Goal: Information Seeking & Learning: Learn about a topic

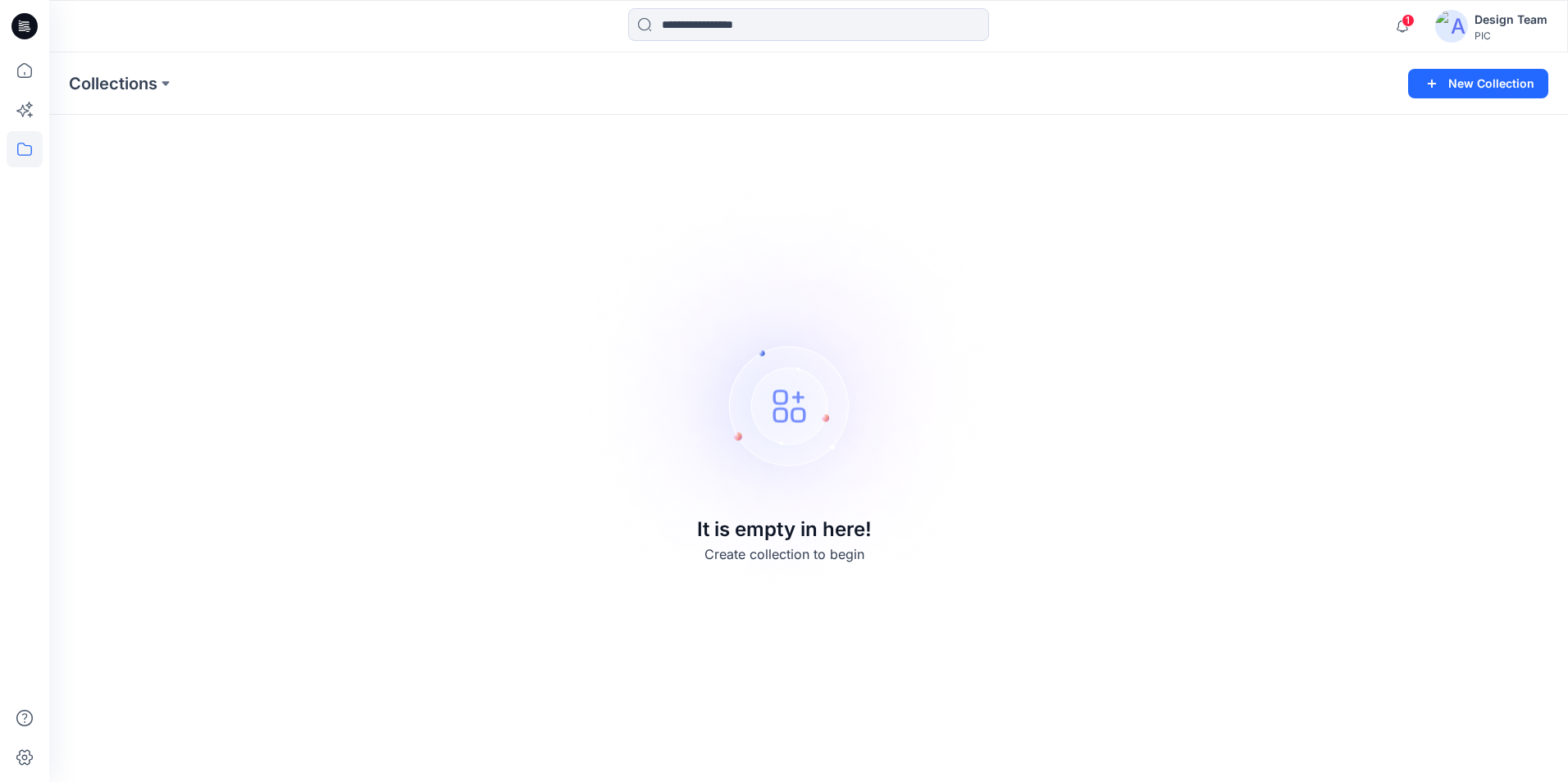
click at [1514, 23] on div "Design Team" at bounding box center [1511, 20] width 73 height 20
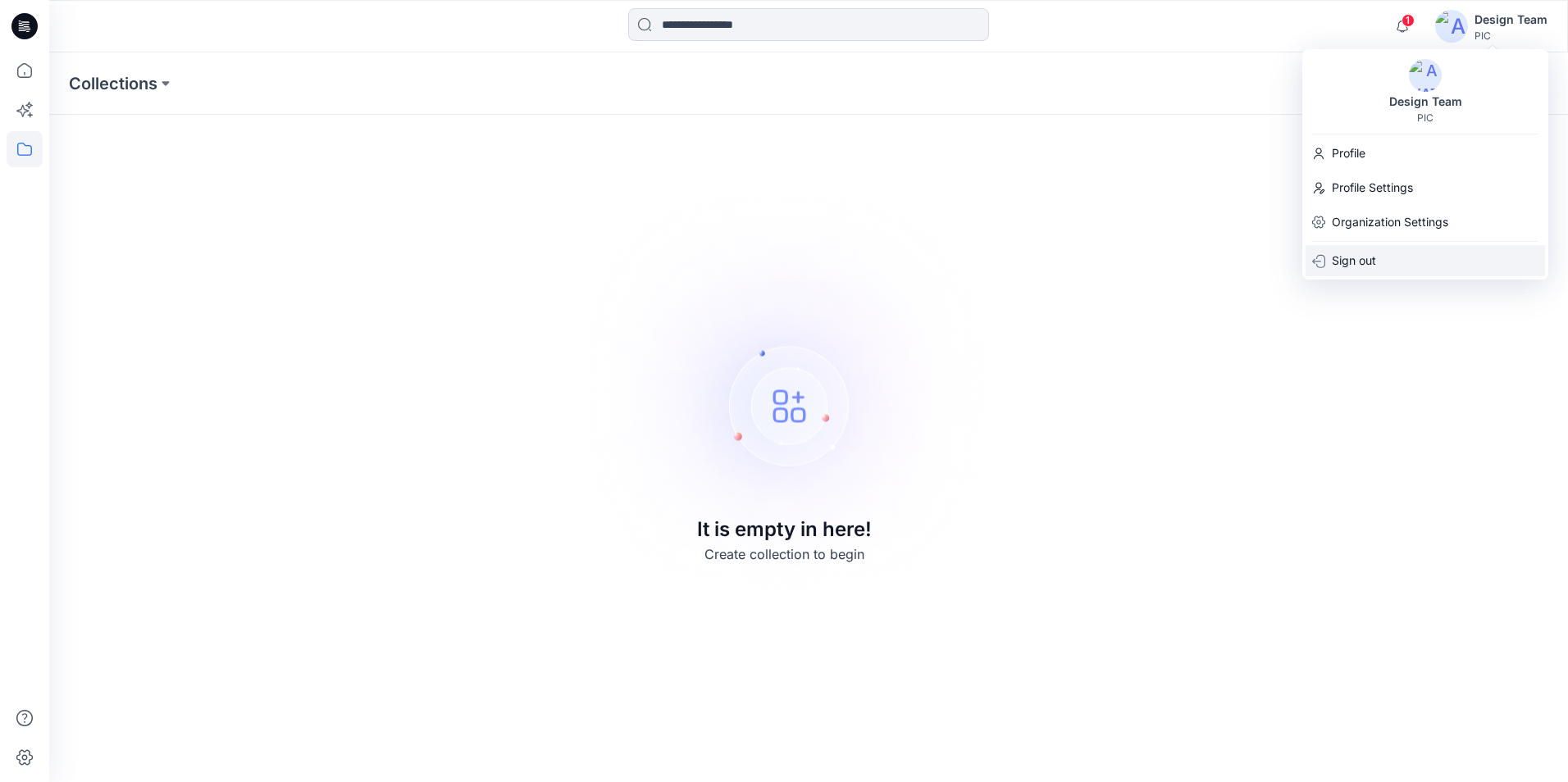
click at [1361, 263] on p "Sign out" at bounding box center [1354, 260] width 45 height 31
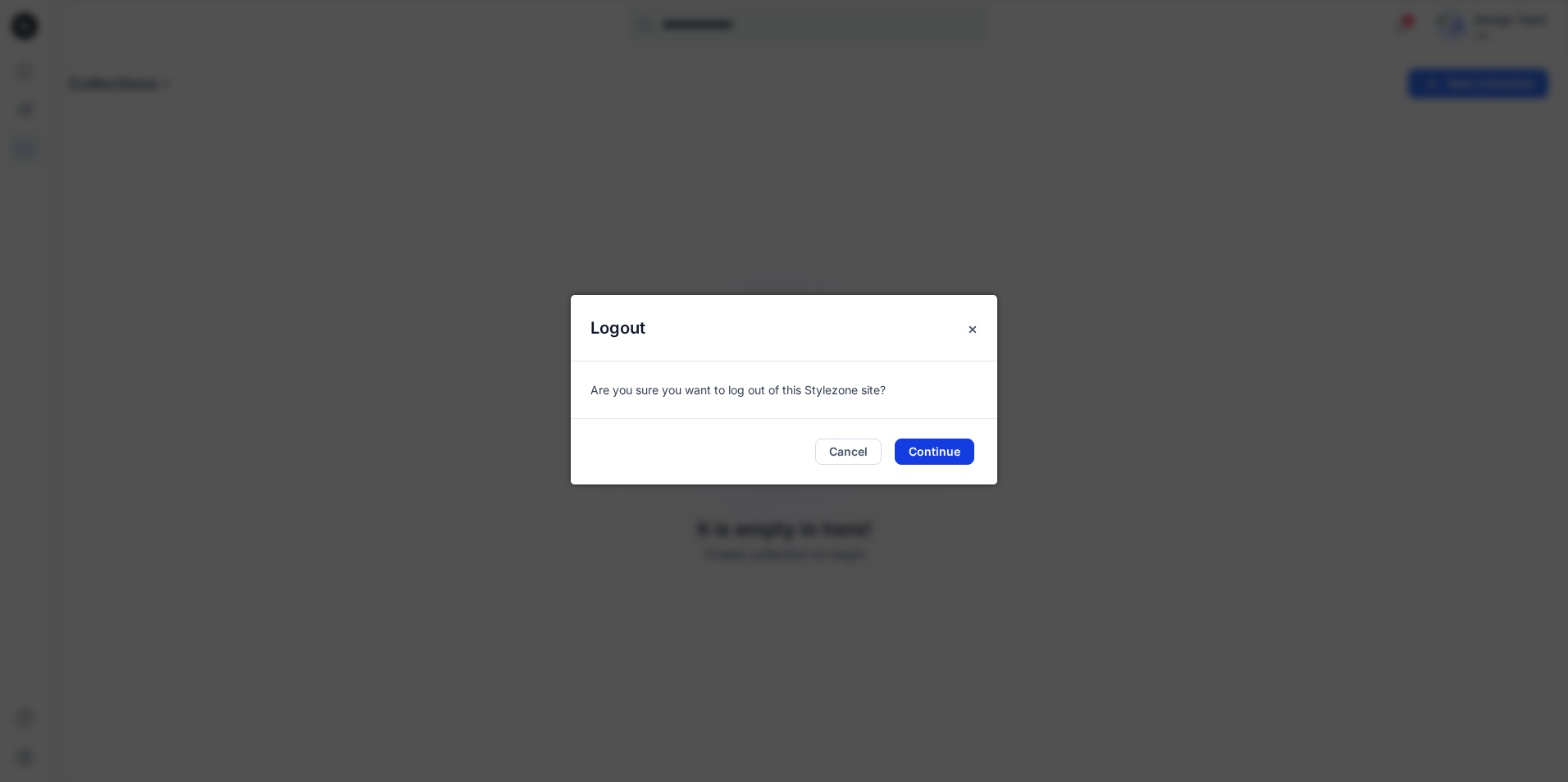
click at [927, 457] on button "Continue" at bounding box center [934, 451] width 79 height 26
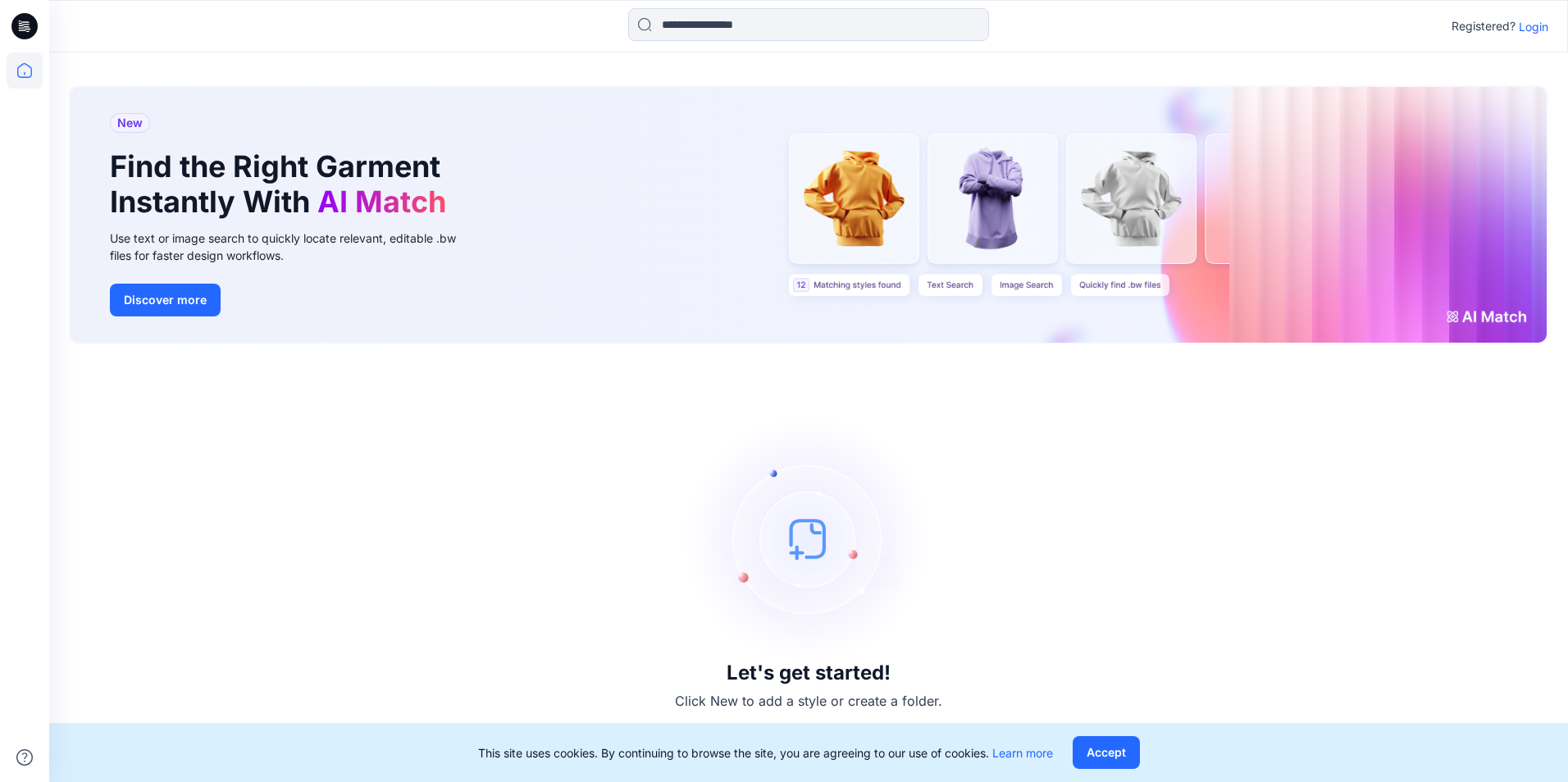
click at [1547, 28] on p "Login" at bounding box center [1532, 26] width 29 height 17
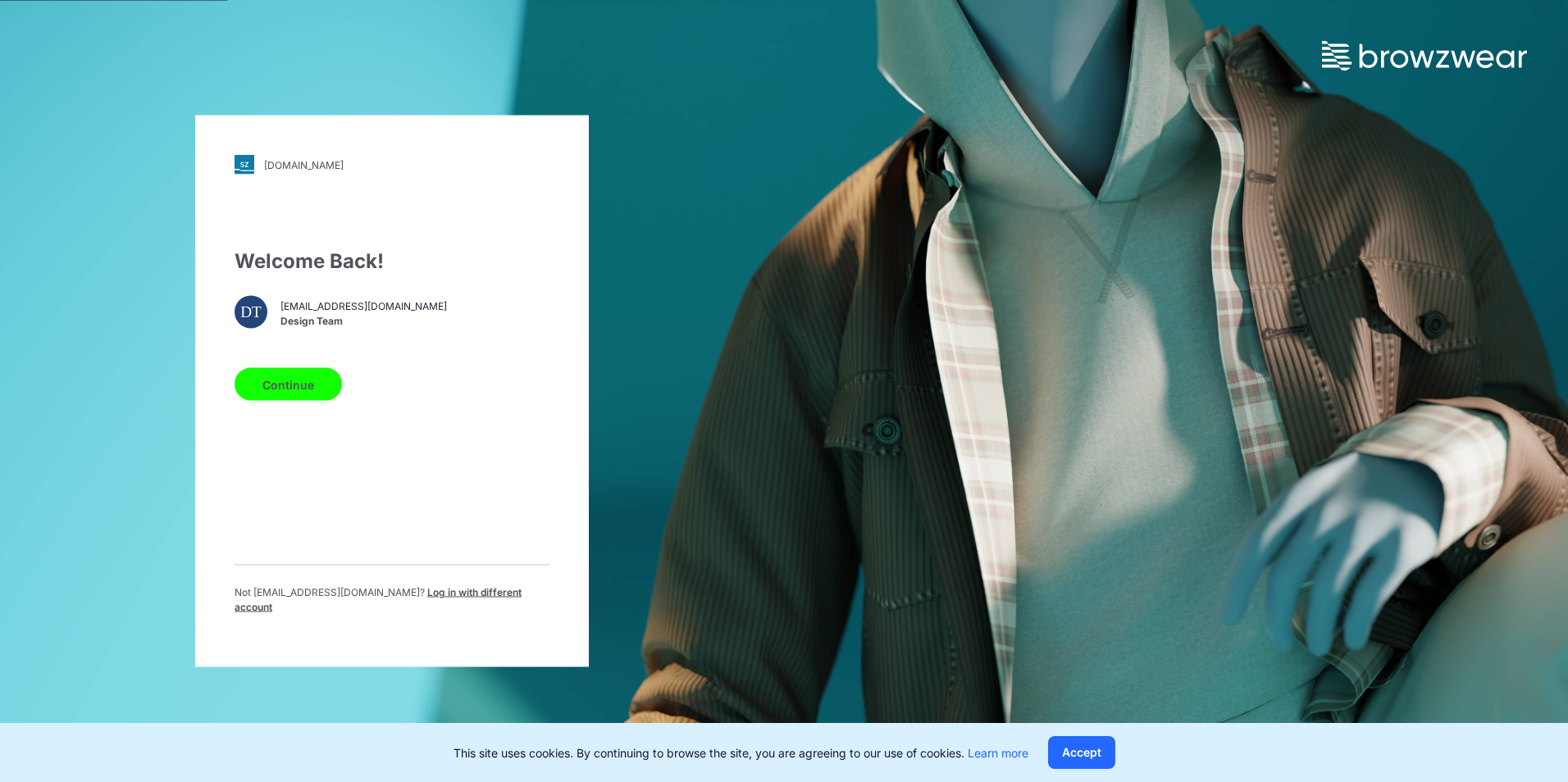
click at [299, 389] on button "Continue" at bounding box center [288, 384] width 107 height 33
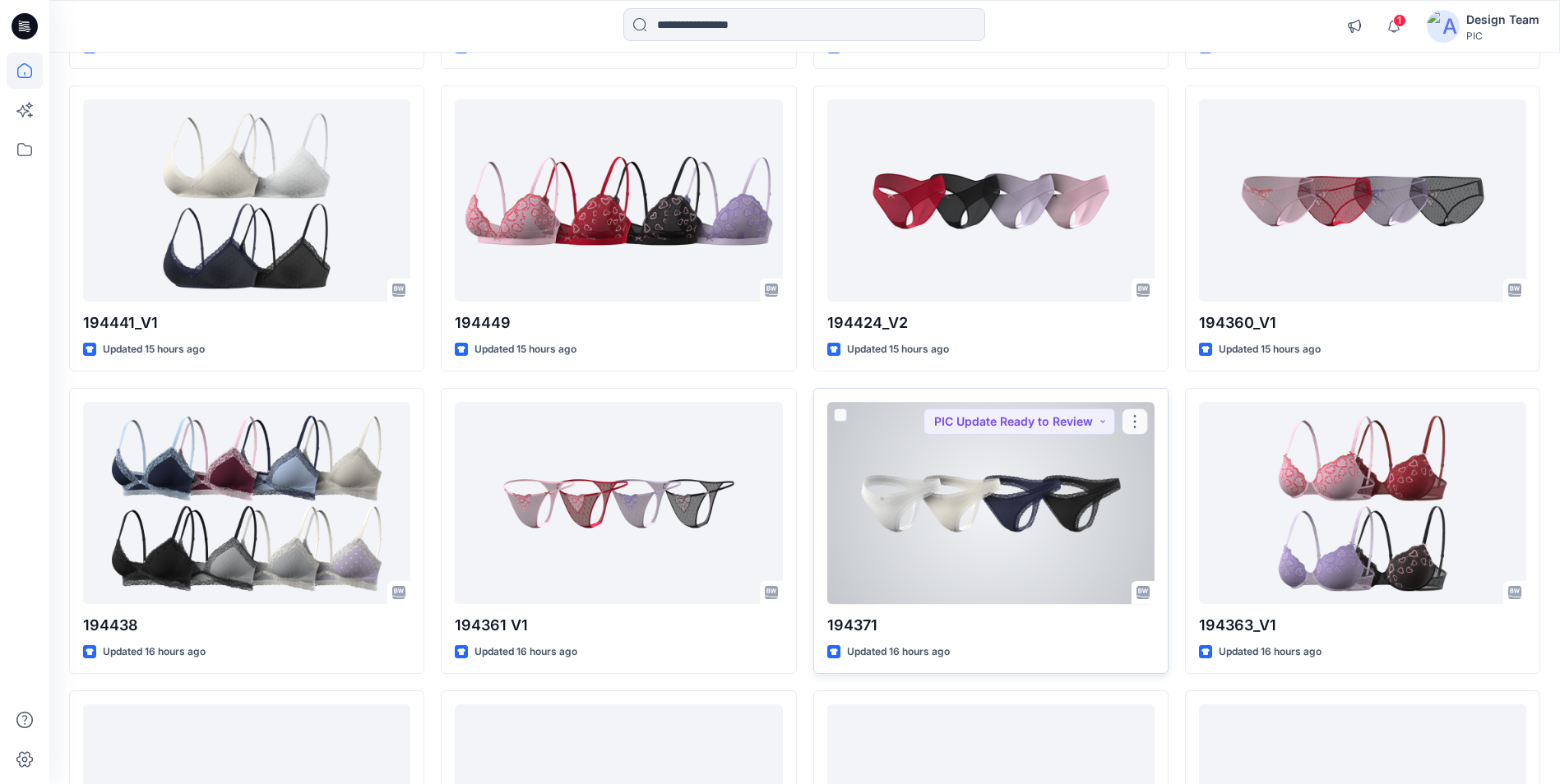
scroll to position [2884, 0]
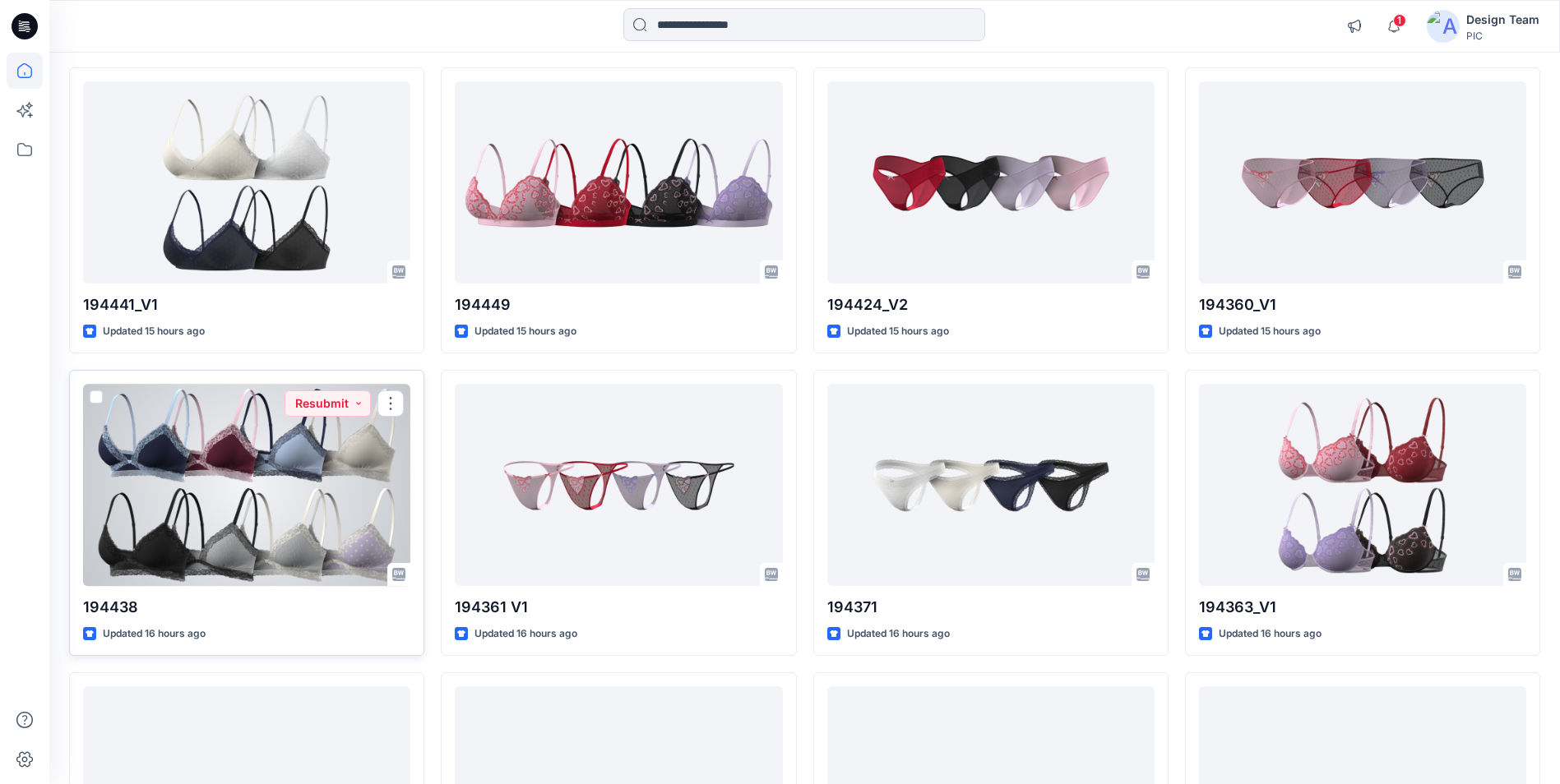
click at [221, 504] on div at bounding box center [247, 484] width 327 height 201
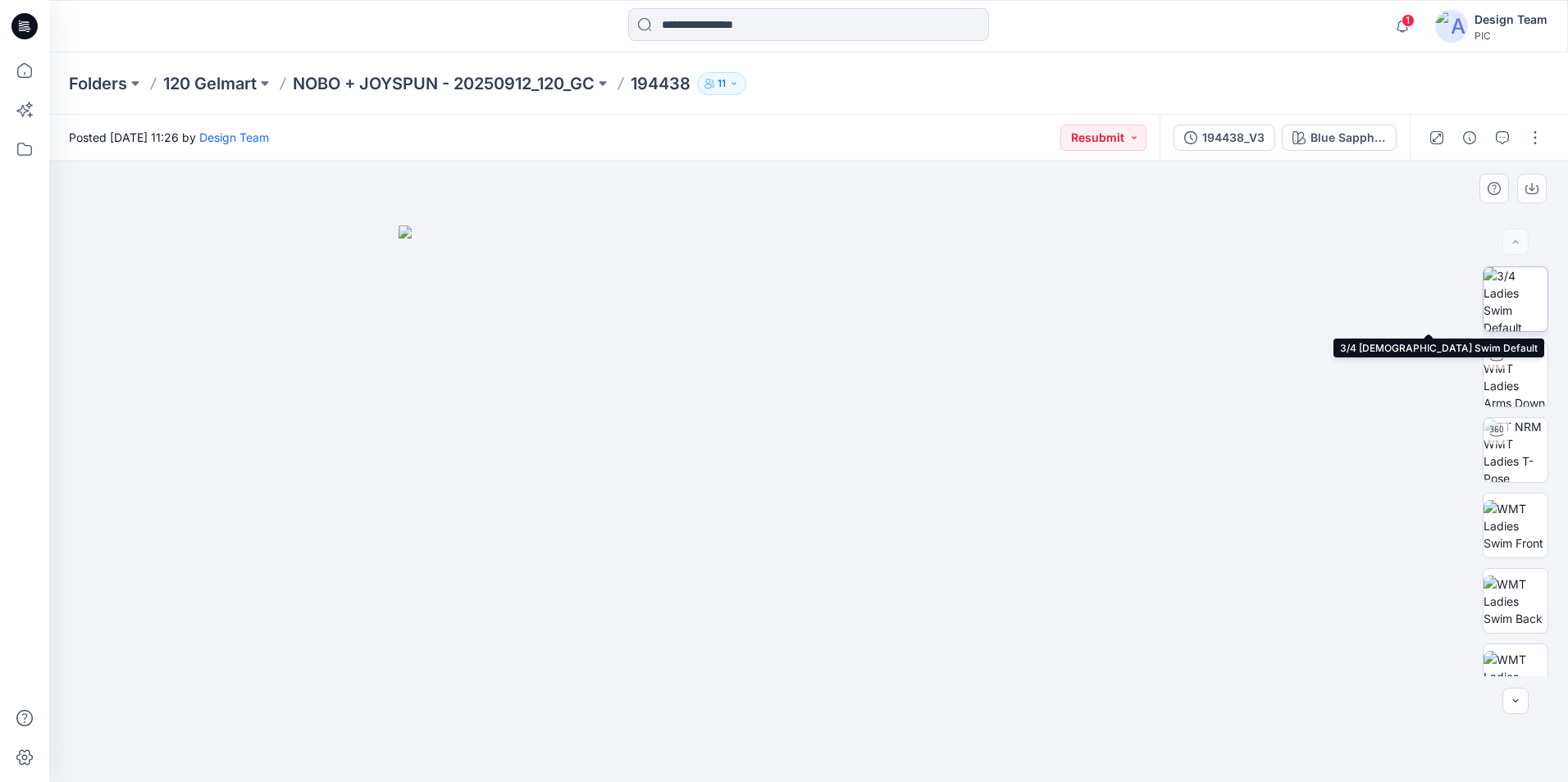
click at [1523, 300] on img at bounding box center [1515, 300] width 64 height 64
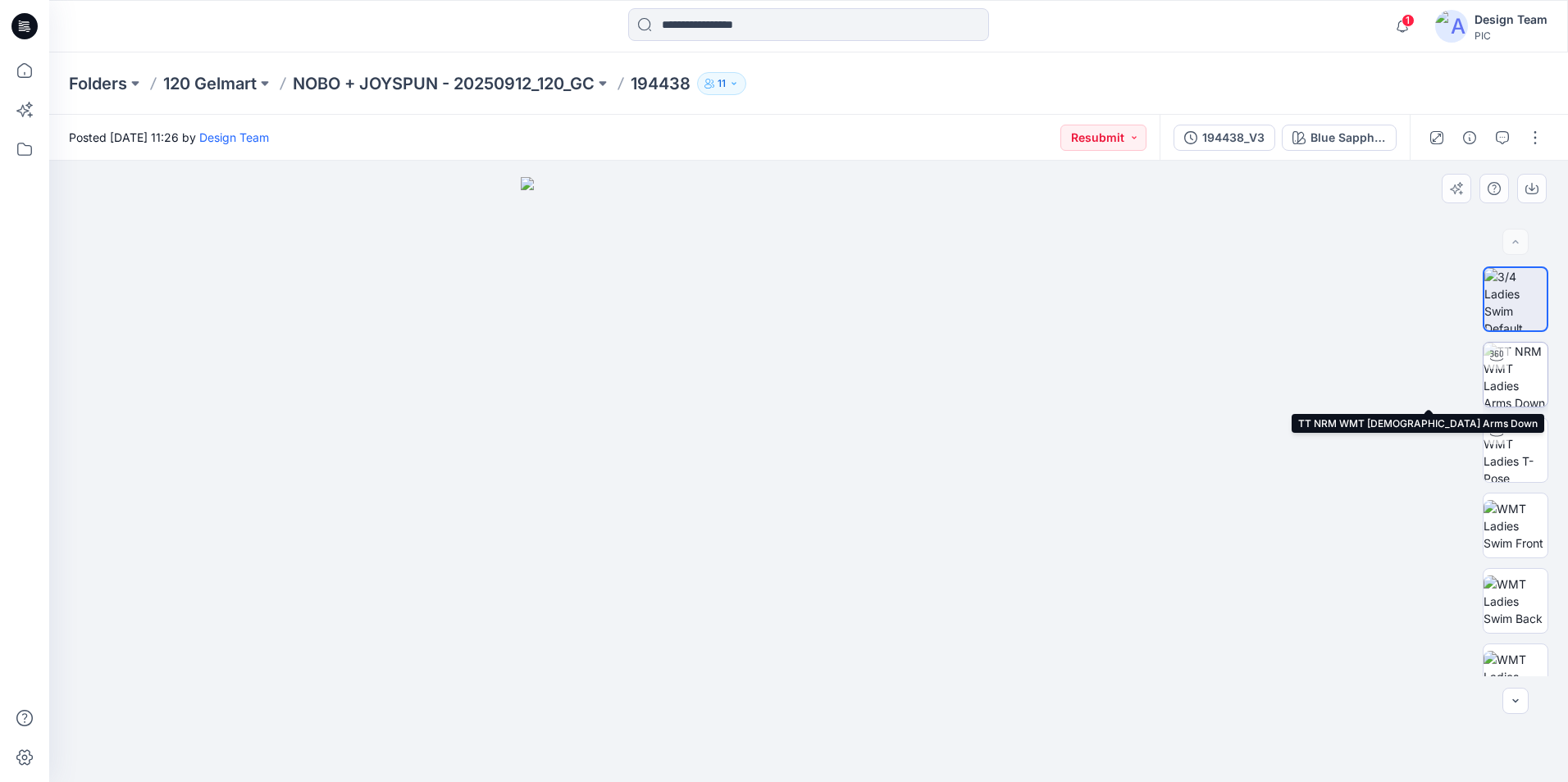
click at [1517, 362] on img at bounding box center [1515, 375] width 64 height 64
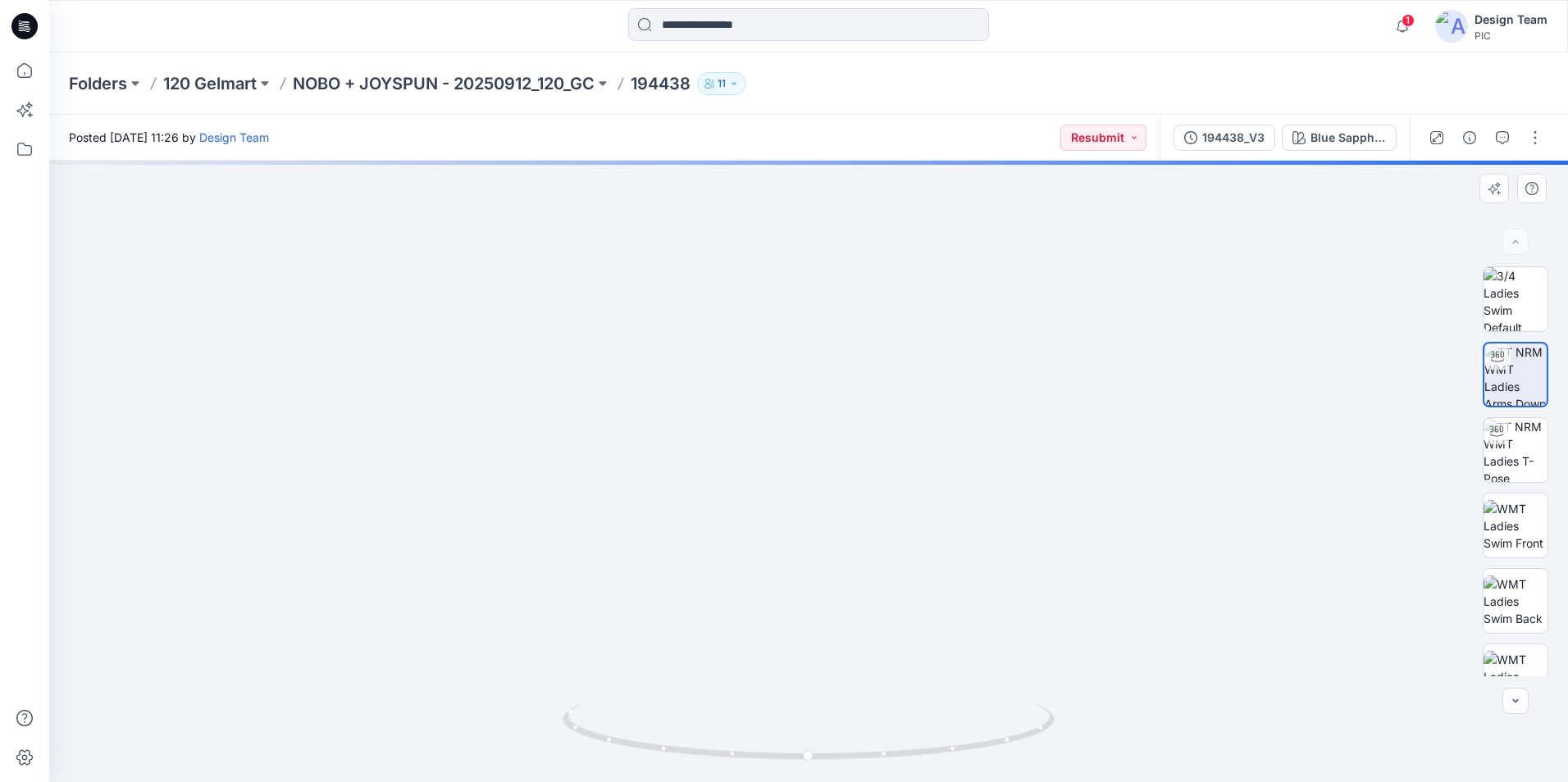
drag, startPoint x: 835, startPoint y: 663, endPoint x: 805, endPoint y: 507, distance: 158.9
click at [805, 507] on img at bounding box center [808, 174] width 1498 height 1215
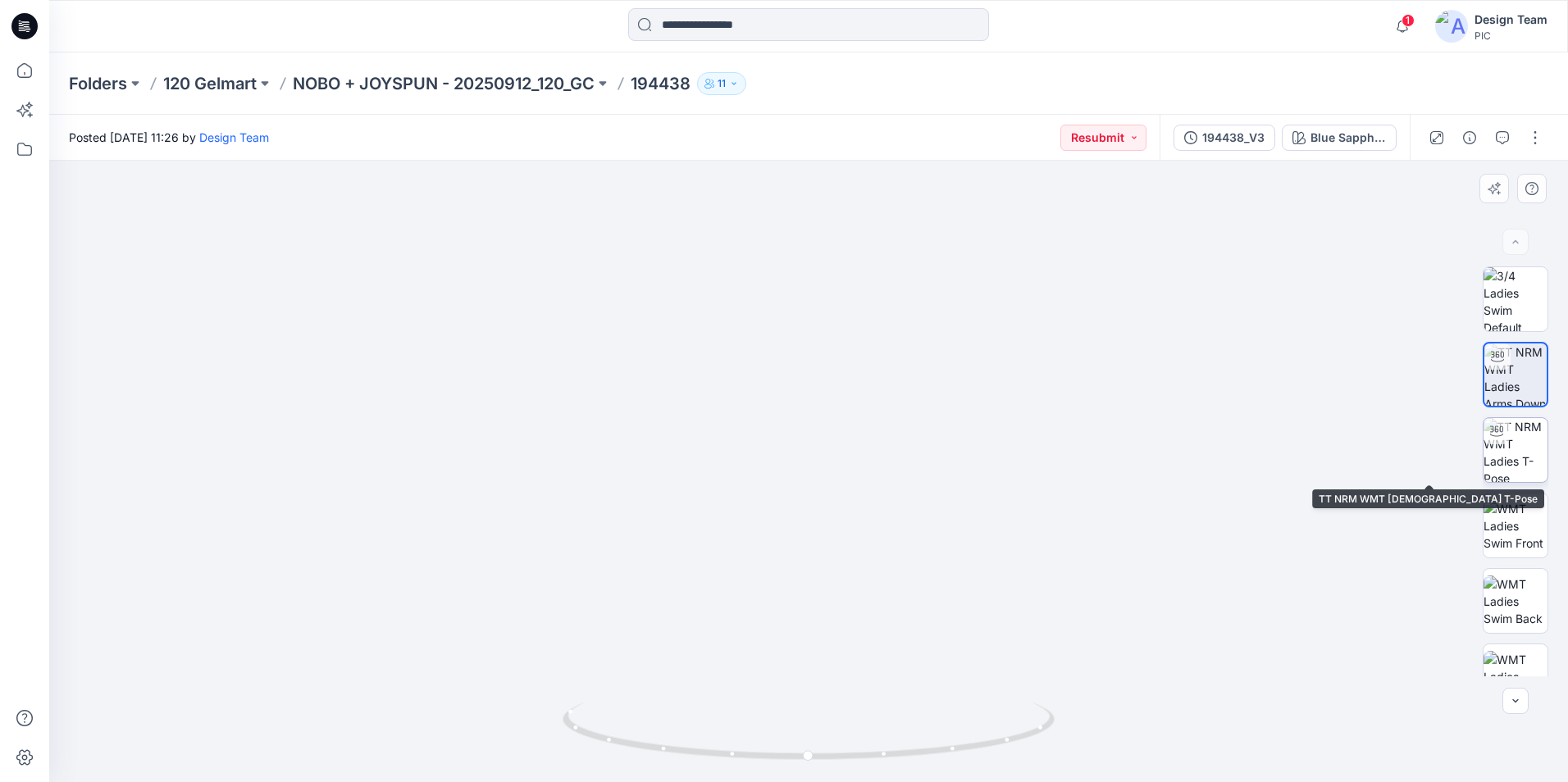
click at [1525, 449] on img at bounding box center [1515, 450] width 64 height 64
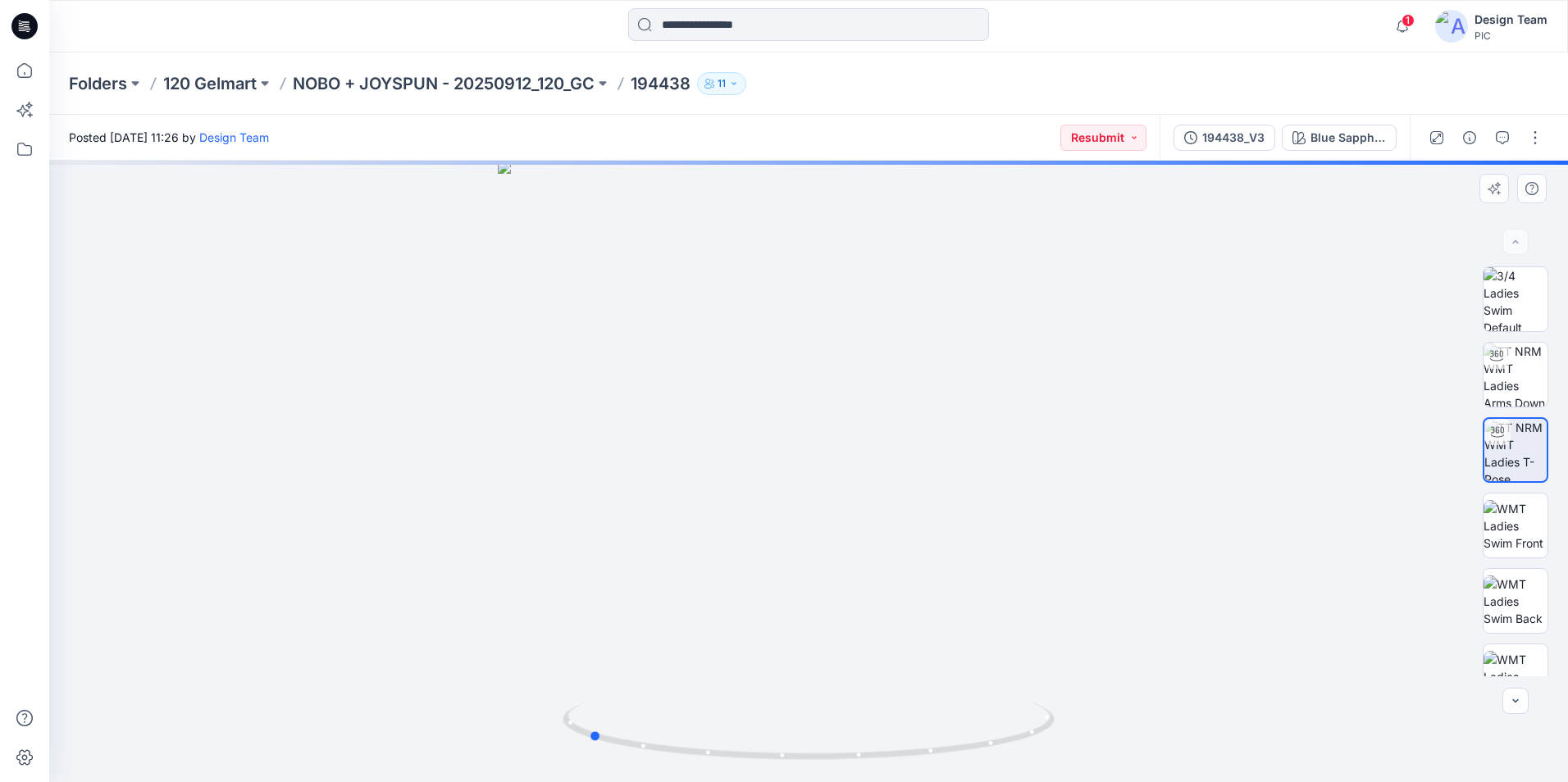
drag, startPoint x: 810, startPoint y: 761, endPoint x: 1081, endPoint y: 737, distance: 272.1
click at [1081, 737] on div at bounding box center [808, 471] width 1518 height 621
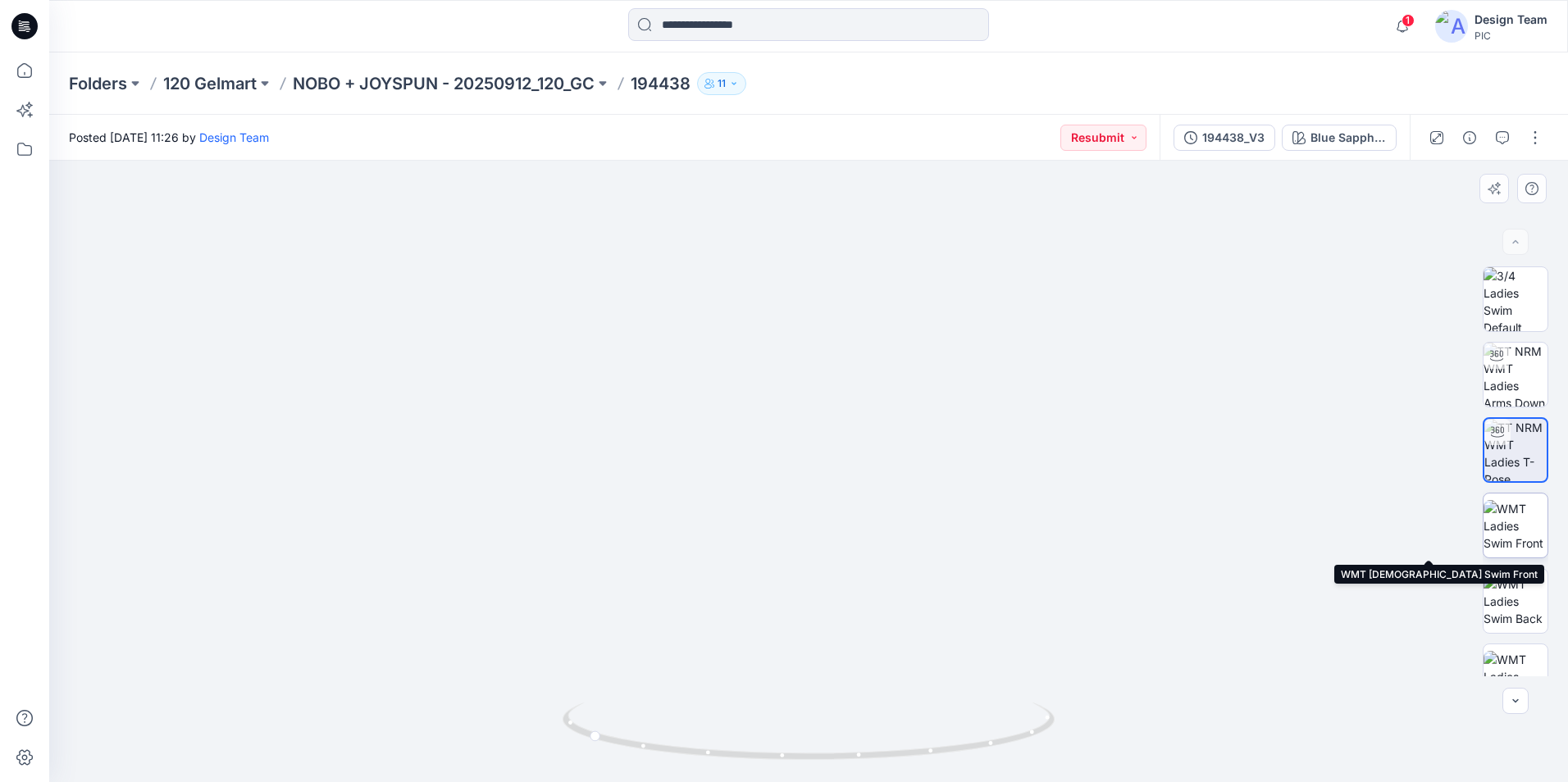
click at [1523, 531] on img at bounding box center [1515, 526] width 64 height 52
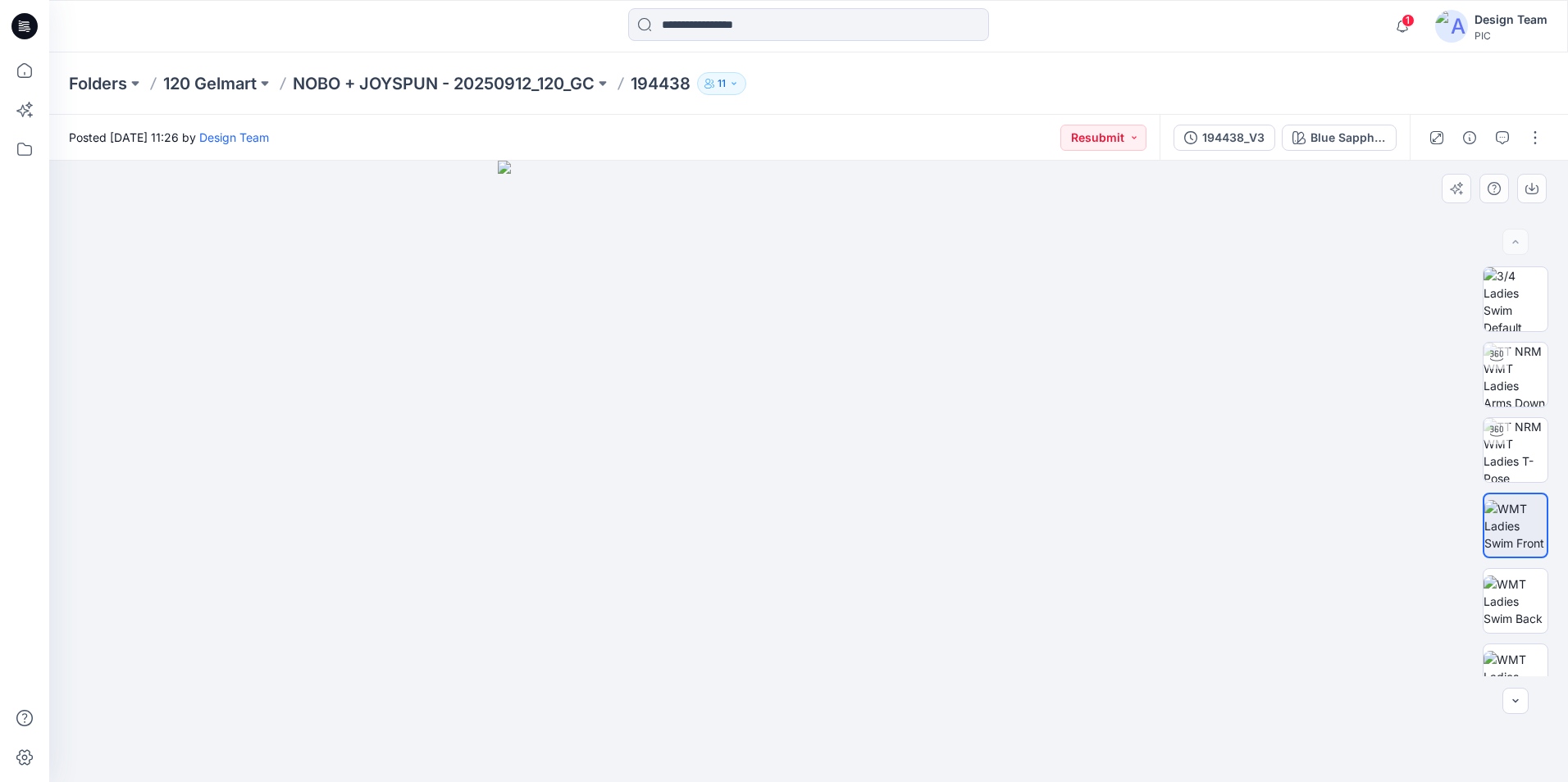
drag, startPoint x: 1552, startPoint y: 462, endPoint x: 1547, endPoint y: 550, distance: 88.1
click at [1547, 546] on div at bounding box center [1515, 472] width 105 height 410
click at [1520, 591] on img at bounding box center [1515, 601] width 64 height 52
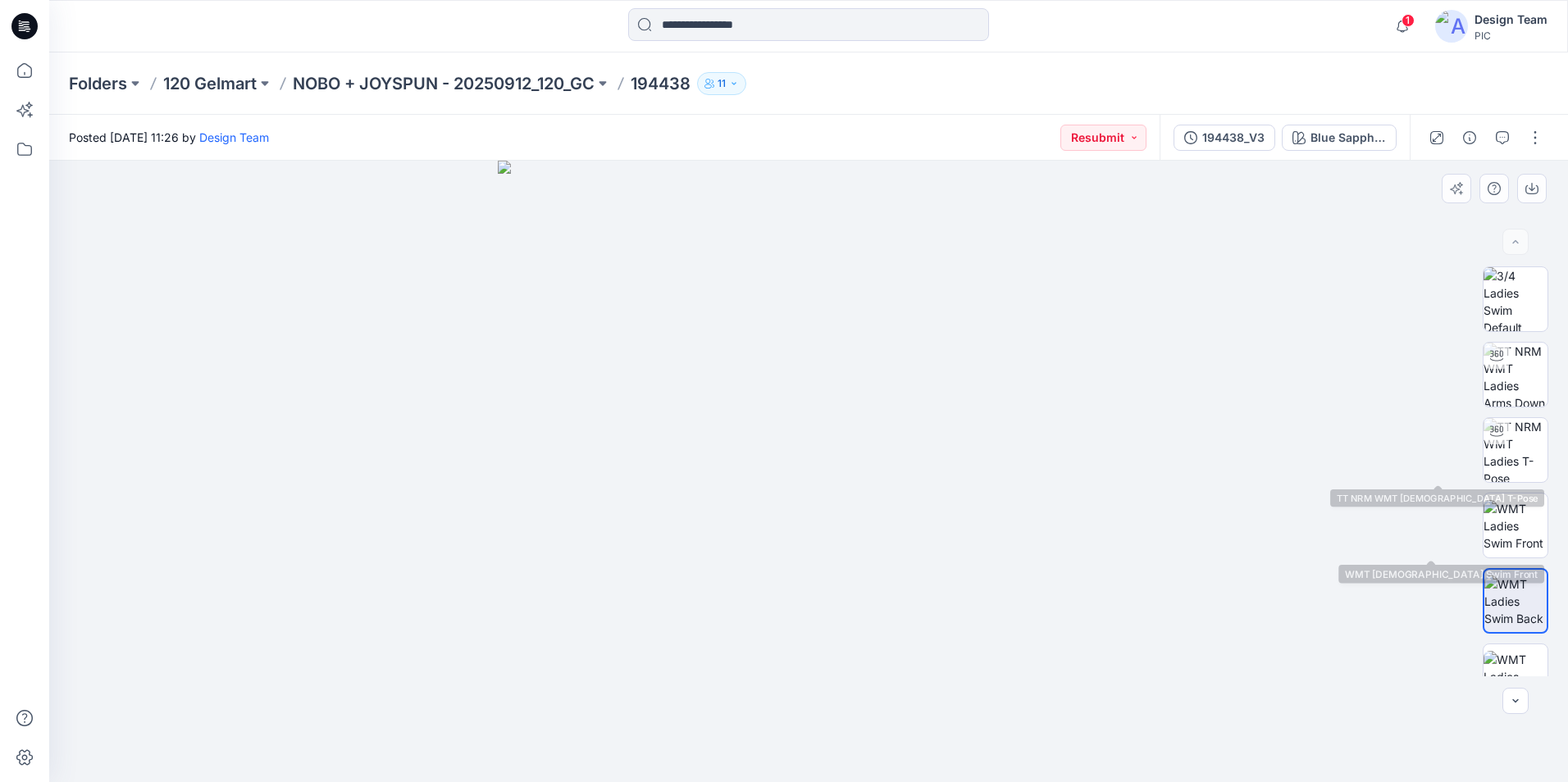
drag, startPoint x: 1539, startPoint y: 449, endPoint x: 1545, endPoint y: 514, distance: 65.3
click at [1545, 515] on div at bounding box center [1515, 472] width 66 height 410
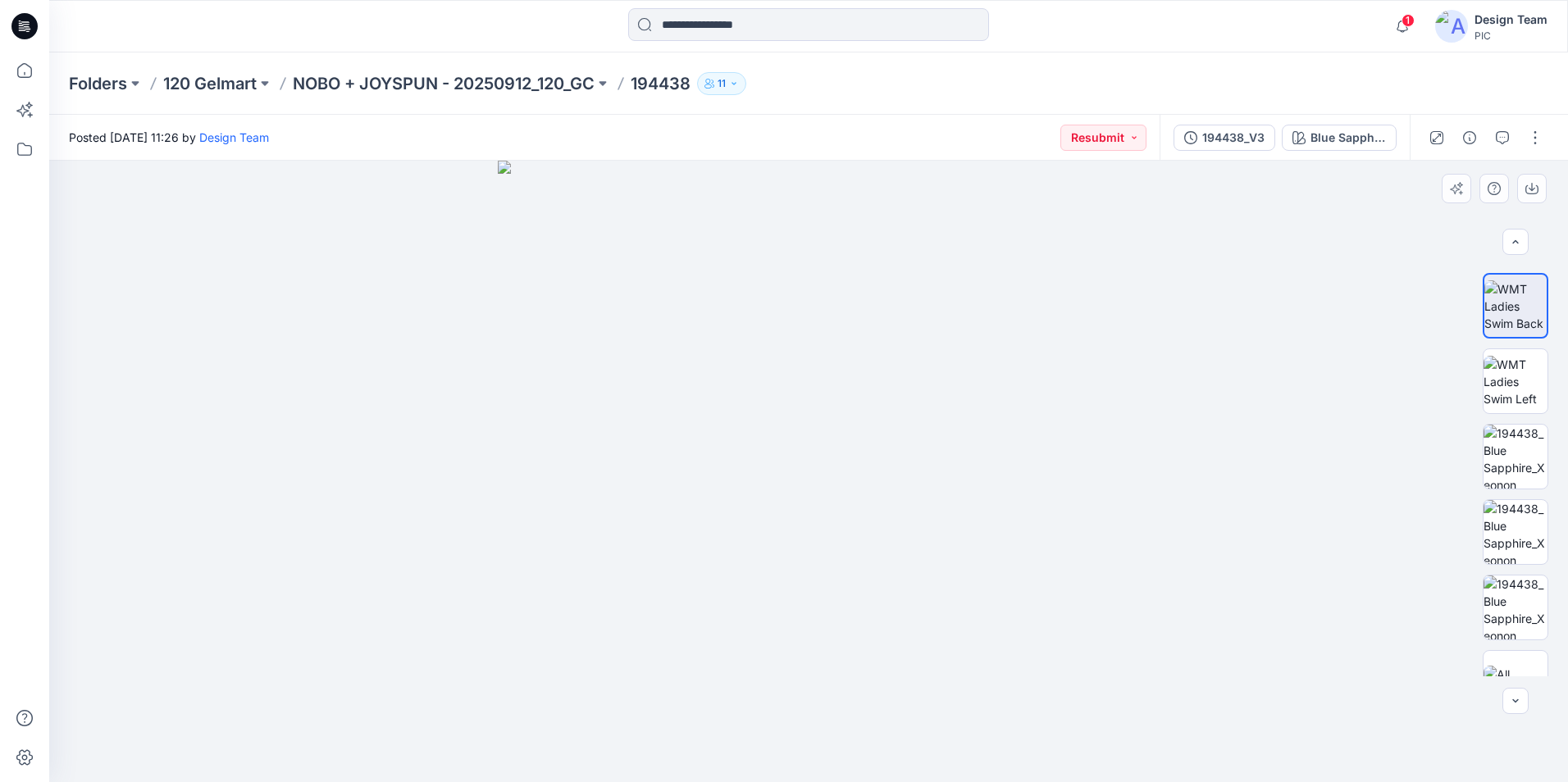
scroll to position [306, 0]
click at [1514, 539] on img at bounding box center [1515, 522] width 64 height 64
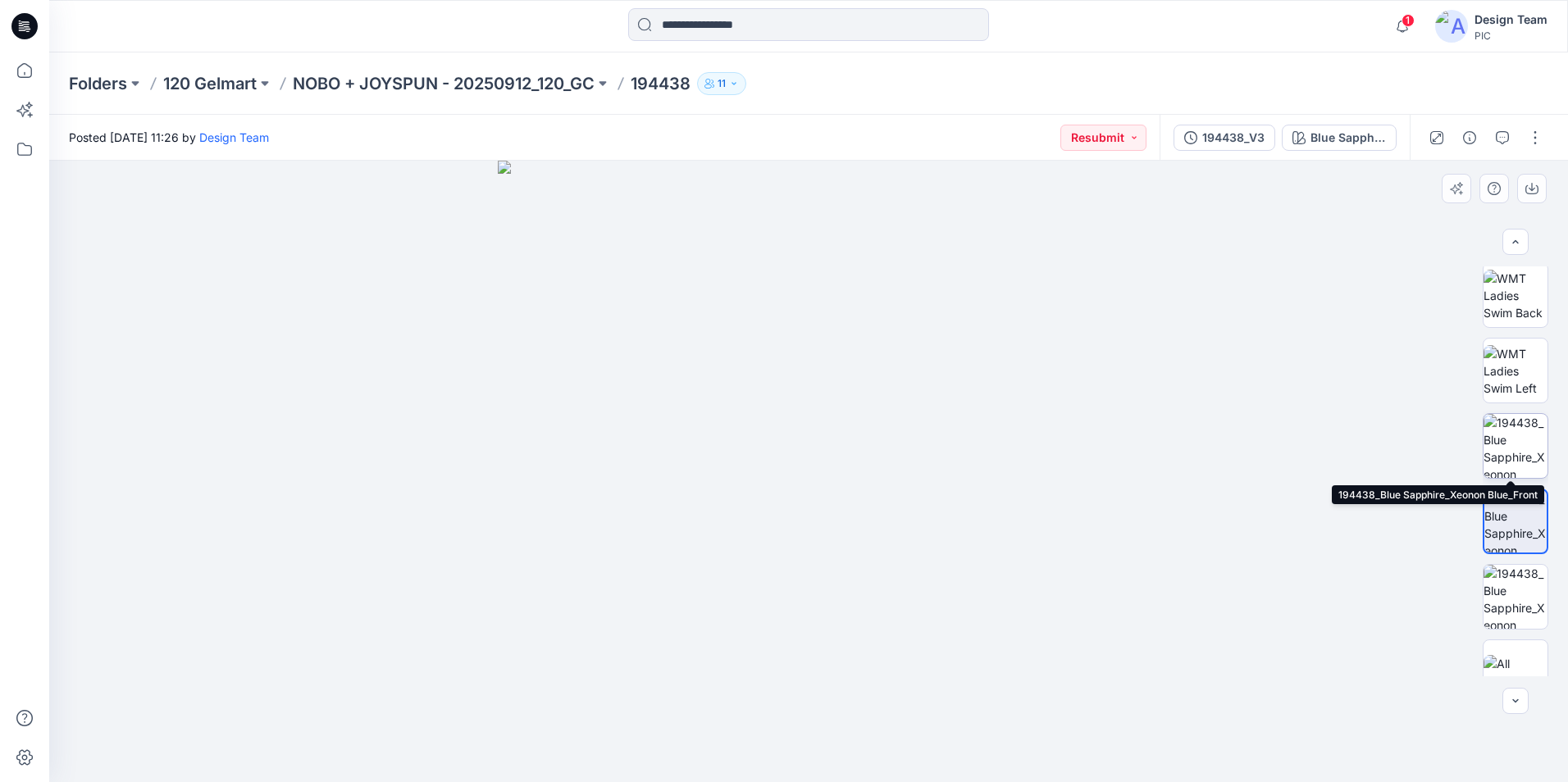
click at [1507, 461] on img at bounding box center [1515, 446] width 64 height 64
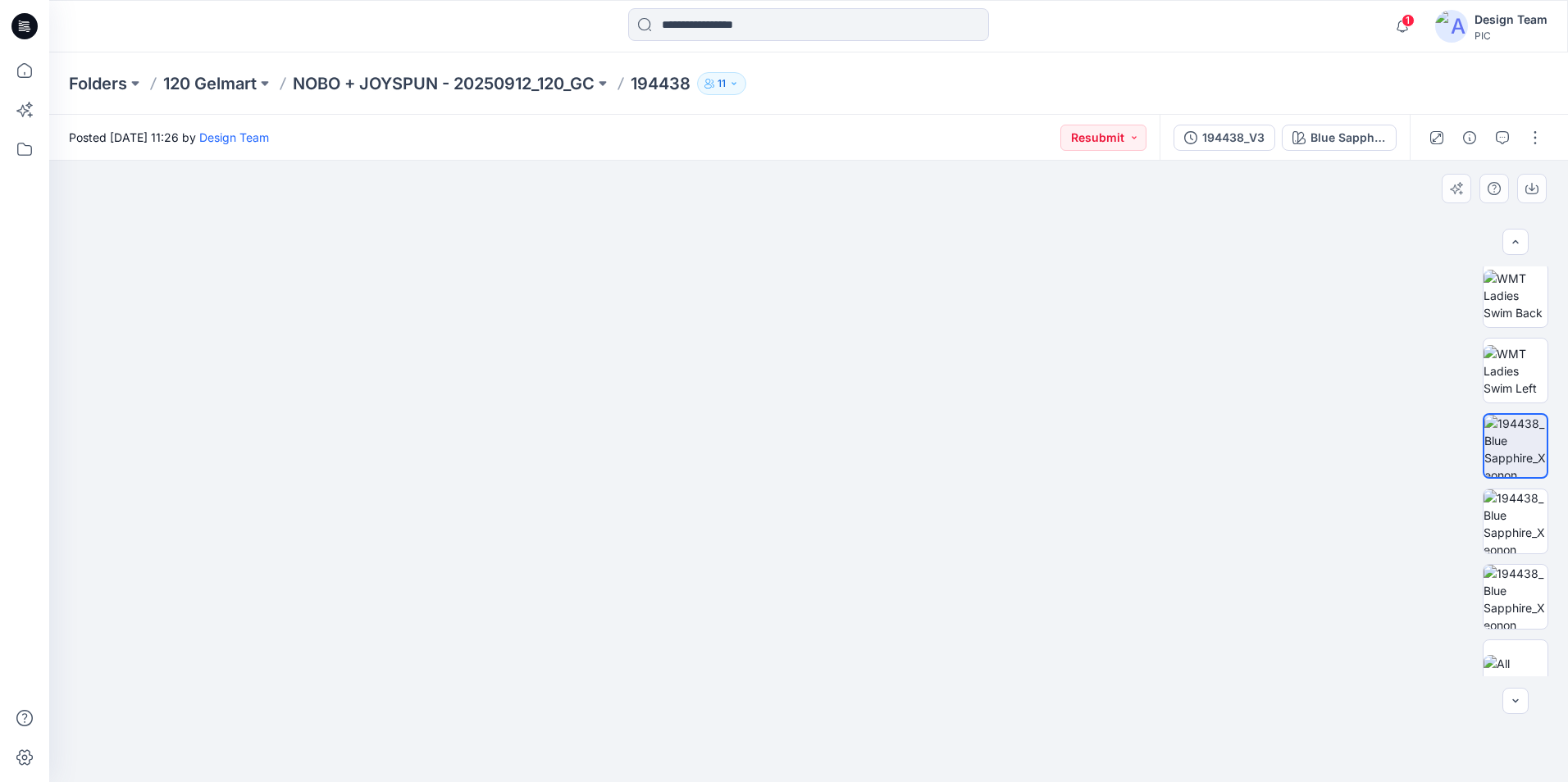
drag, startPoint x: 938, startPoint y: 690, endPoint x: 933, endPoint y: 632, distance: 58.2
click at [933, 632] on img at bounding box center [808, 313] width 1136 height 937
click at [1512, 589] on img at bounding box center [1515, 597] width 64 height 64
drag, startPoint x: 1038, startPoint y: 727, endPoint x: 978, endPoint y: 531, distance: 205.0
click at [978, 531] on img at bounding box center [749, 94] width 1779 height 1377
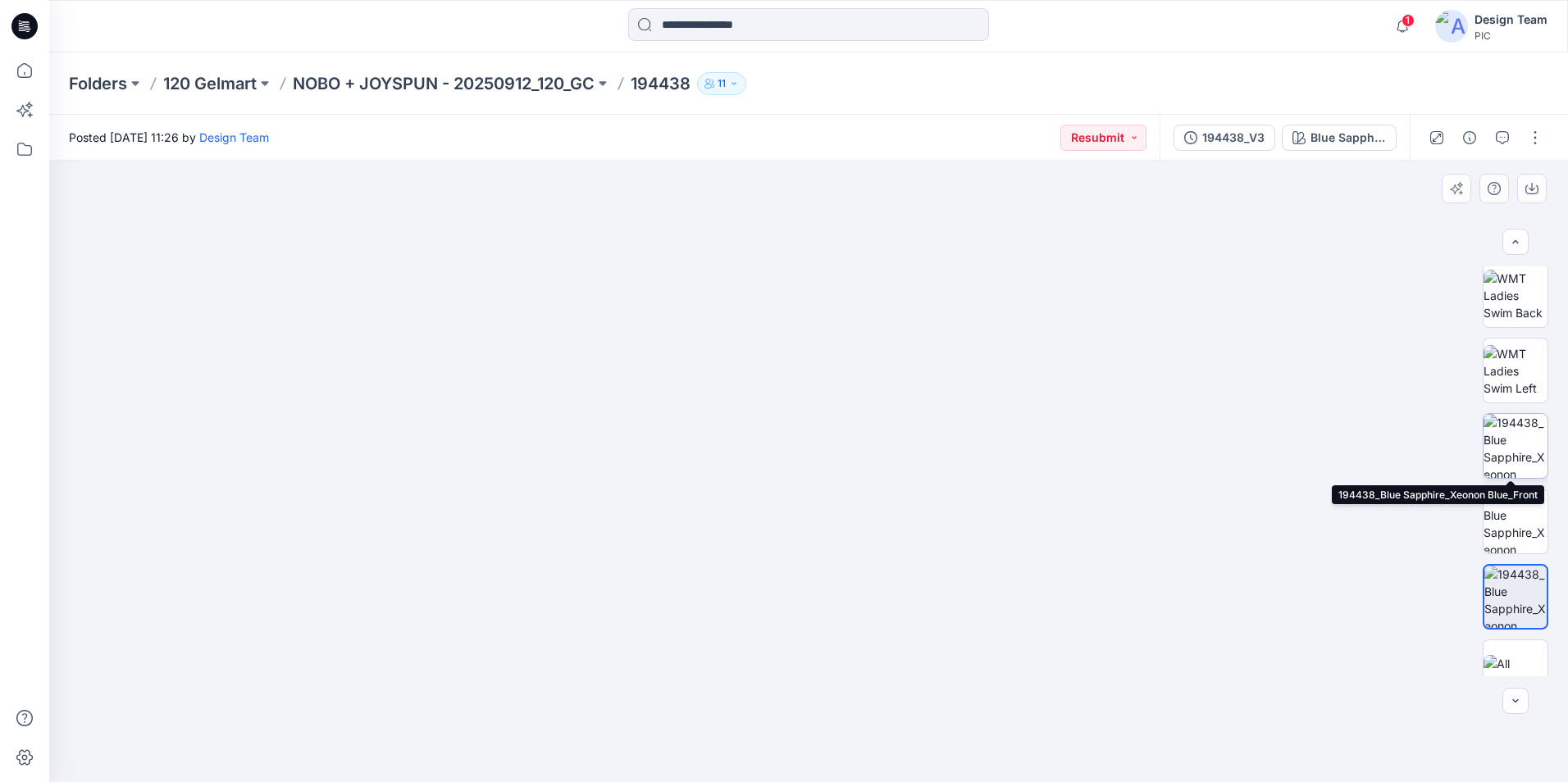
click at [1511, 451] on img at bounding box center [1515, 446] width 64 height 64
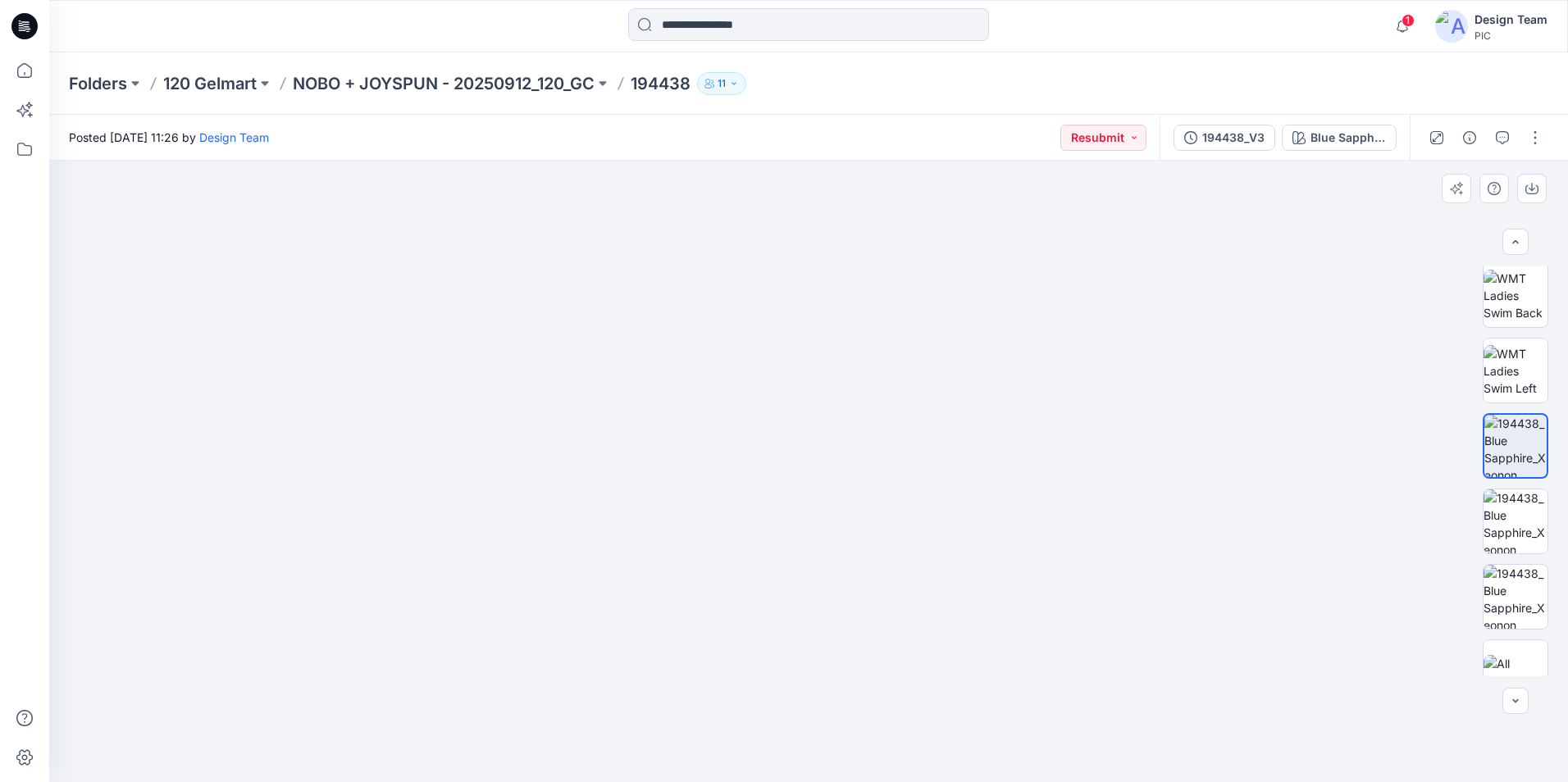
drag, startPoint x: 1029, startPoint y: 636, endPoint x: 960, endPoint y: 490, distance: 161.5
click at [960, 490] on img at bounding box center [806, 173] width 1522 height 1218
drag, startPoint x: 1168, startPoint y: 552, endPoint x: 1207, endPoint y: 627, distance: 84.5
click at [1207, 627] on img at bounding box center [847, 157] width 1682 height 1249
click at [1531, 526] on img at bounding box center [1515, 522] width 64 height 64
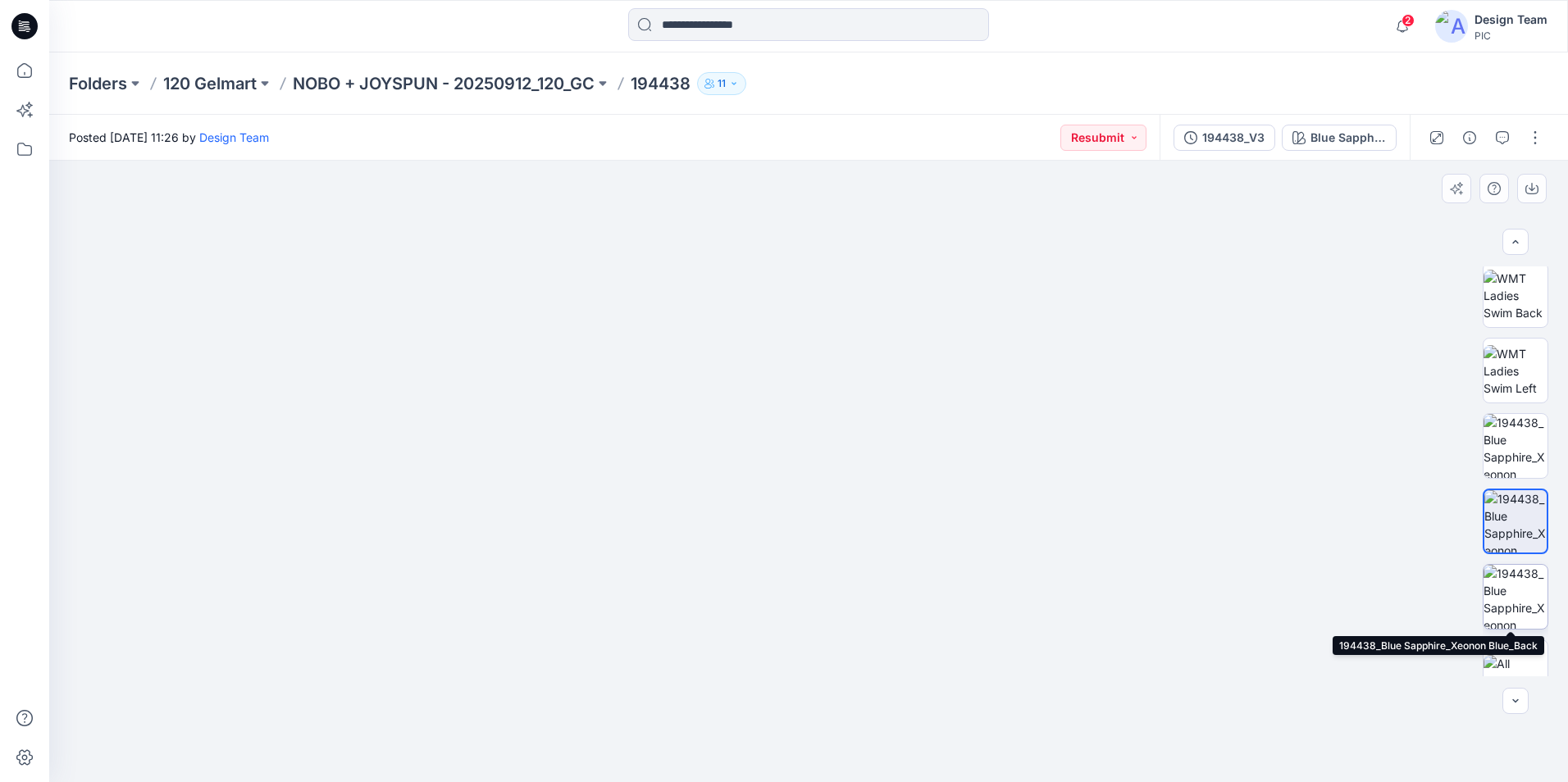
click at [1531, 613] on img at bounding box center [1515, 597] width 64 height 64
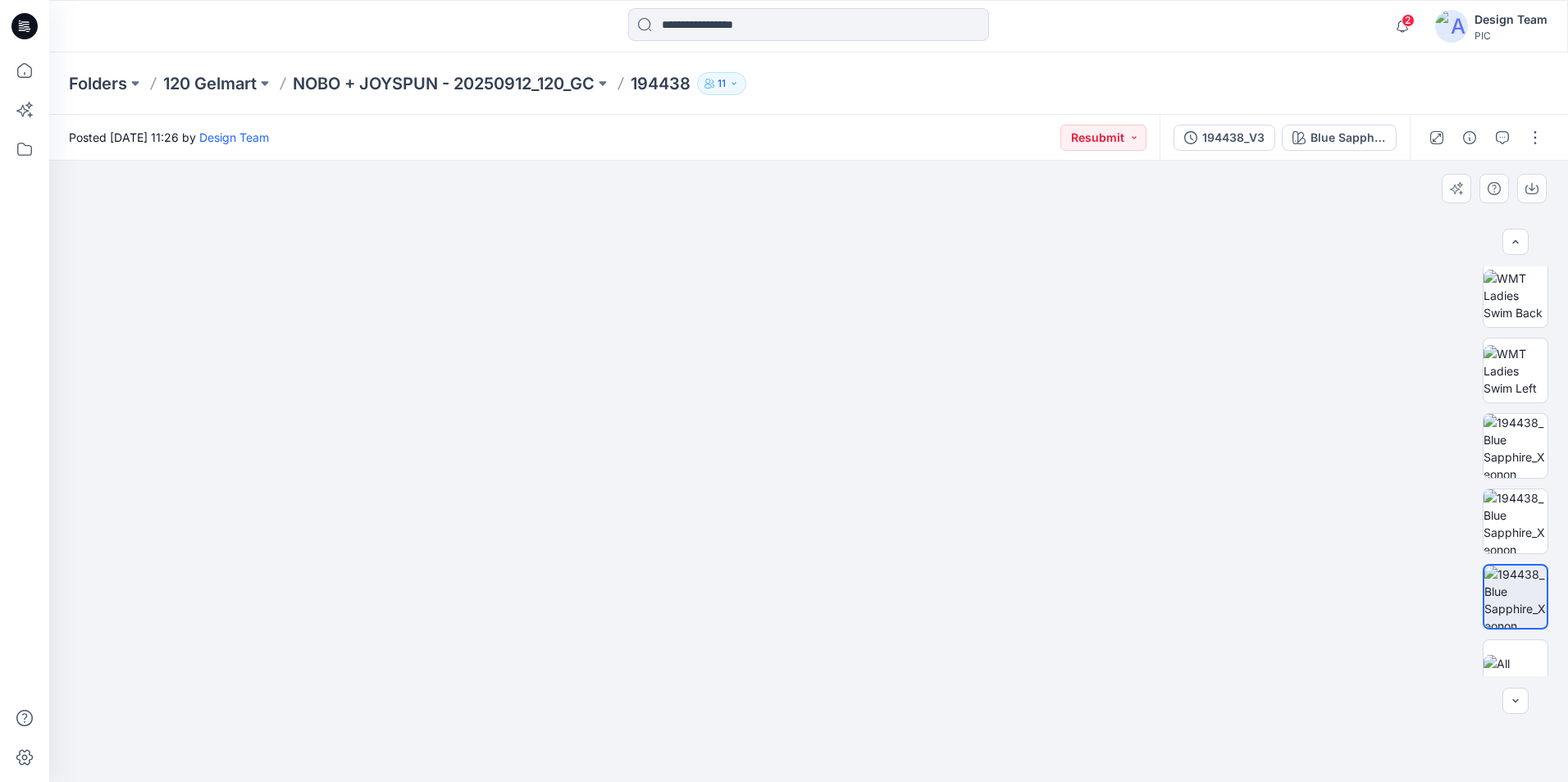
drag, startPoint x: 1137, startPoint y: 624, endPoint x: 1034, endPoint y: 412, distance: 235.7
click at [1034, 411] on img at bounding box center [710, 48] width 1908 height 1466
drag, startPoint x: 1542, startPoint y: 487, endPoint x: 1542, endPoint y: 526, distance: 39.0
click at [1542, 526] on div at bounding box center [1515, 472] width 66 height 410
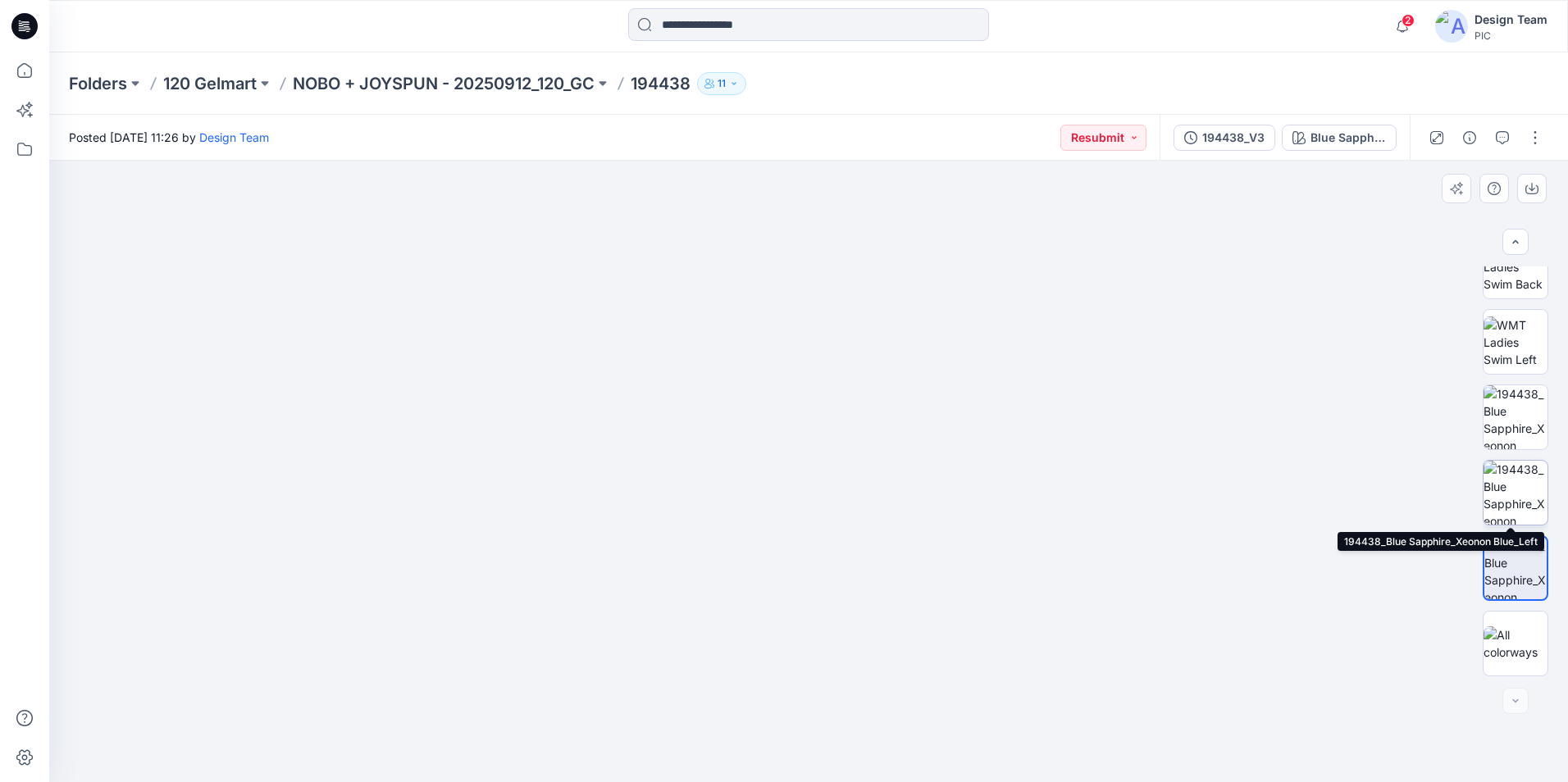
click at [1508, 512] on img at bounding box center [1515, 493] width 64 height 64
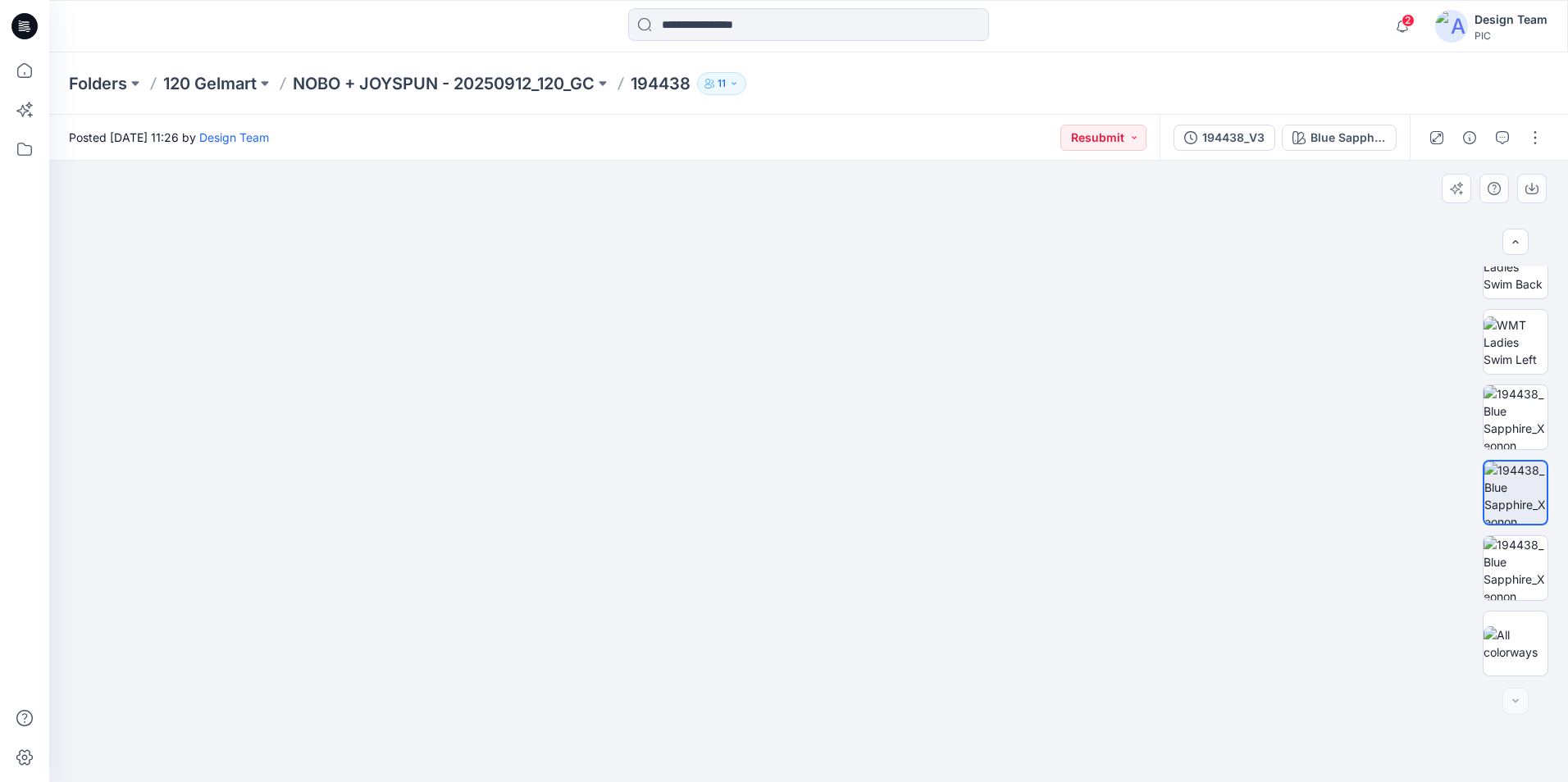
drag, startPoint x: 1009, startPoint y: 528, endPoint x: 902, endPoint y: 406, distance: 162.3
click at [902, 406] on img at bounding box center [708, 59] width 2036 height 1446
drag, startPoint x: 1184, startPoint y: 237, endPoint x: 1161, endPoint y: 406, distance: 170.6
click at [1161, 406] on img at bounding box center [785, 178] width 1908 height 1206
drag, startPoint x: 627, startPoint y: 463, endPoint x: 492, endPoint y: 586, distance: 182.6
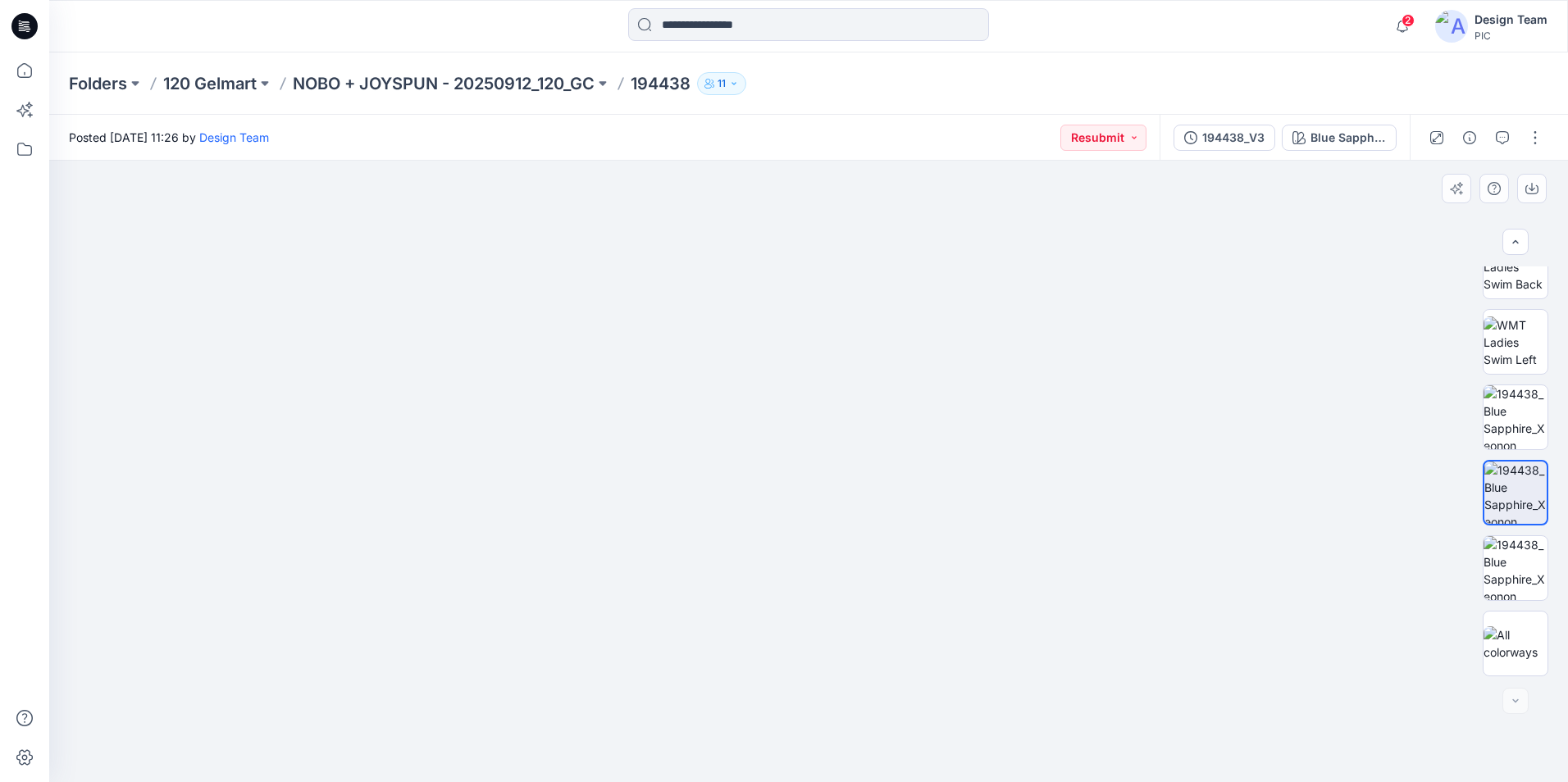
click at [480, 592] on img at bounding box center [614, 241] width 1908 height 1082
drag, startPoint x: 1534, startPoint y: 559, endPoint x: 1520, endPoint y: 556, distance: 14.3
click at [1531, 559] on img at bounding box center [1515, 568] width 64 height 64
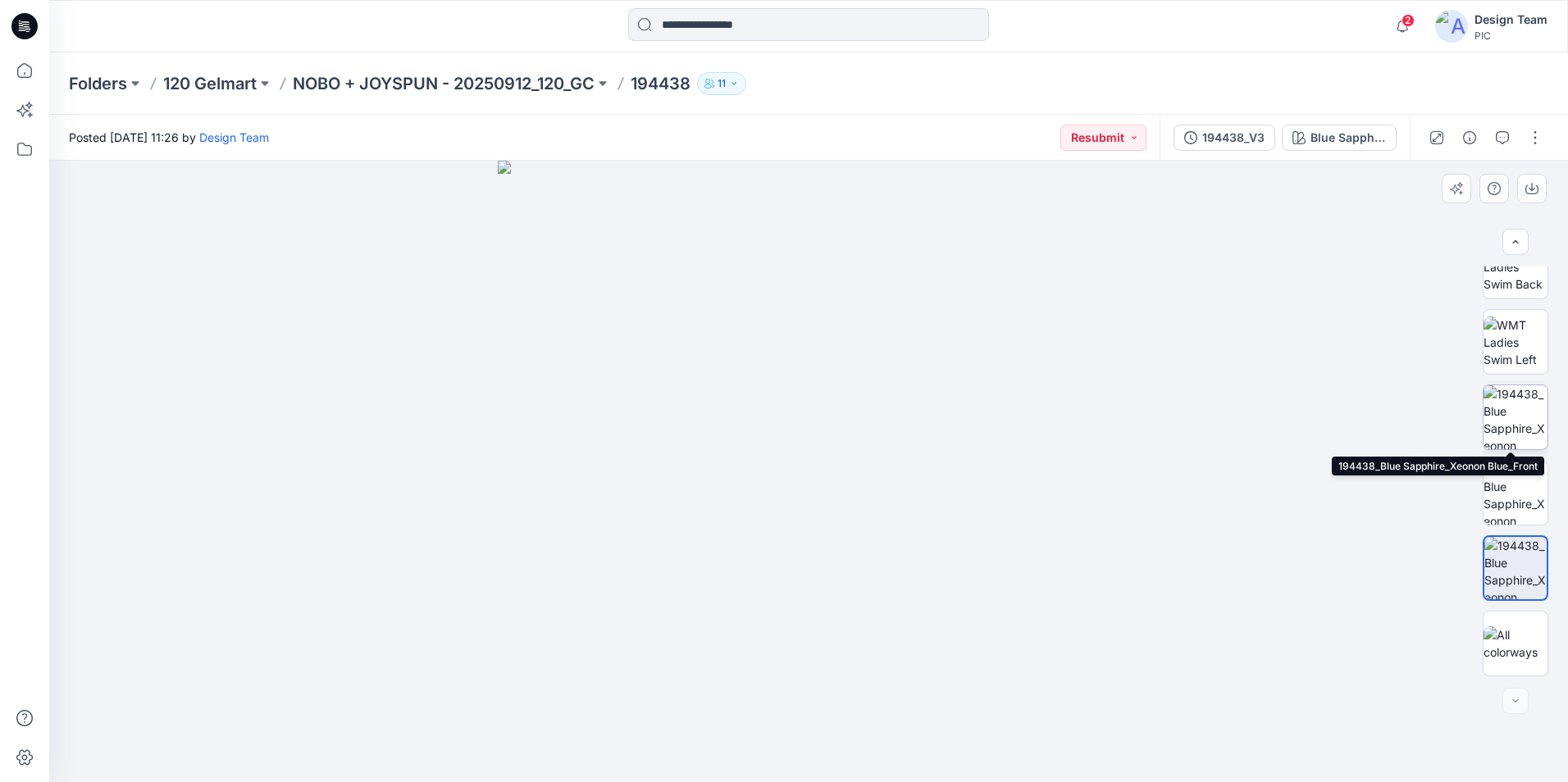
click at [1500, 412] on img at bounding box center [1515, 417] width 64 height 64
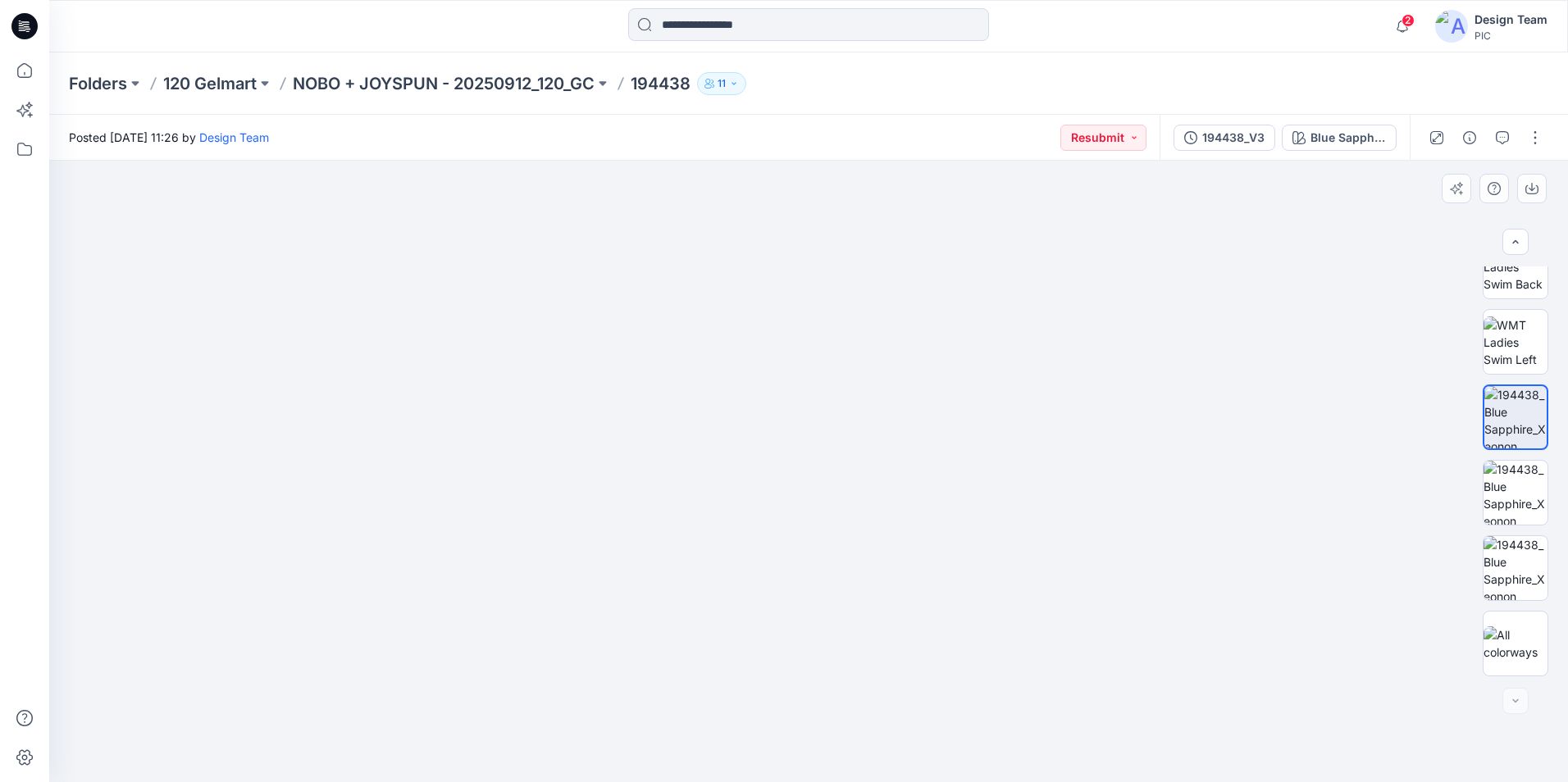
drag, startPoint x: 268, startPoint y: 212, endPoint x: 365, endPoint y: 303, distance: 133.0
click at [365, 303] on img at bounding box center [907, 124] width 2198 height 1316
click at [1525, 568] on img at bounding box center [1515, 568] width 64 height 64
drag, startPoint x: 1075, startPoint y: 580, endPoint x: 1052, endPoint y: 333, distance: 248.1
click at [1052, 333] on img at bounding box center [808, 155] width 1393 height 1254
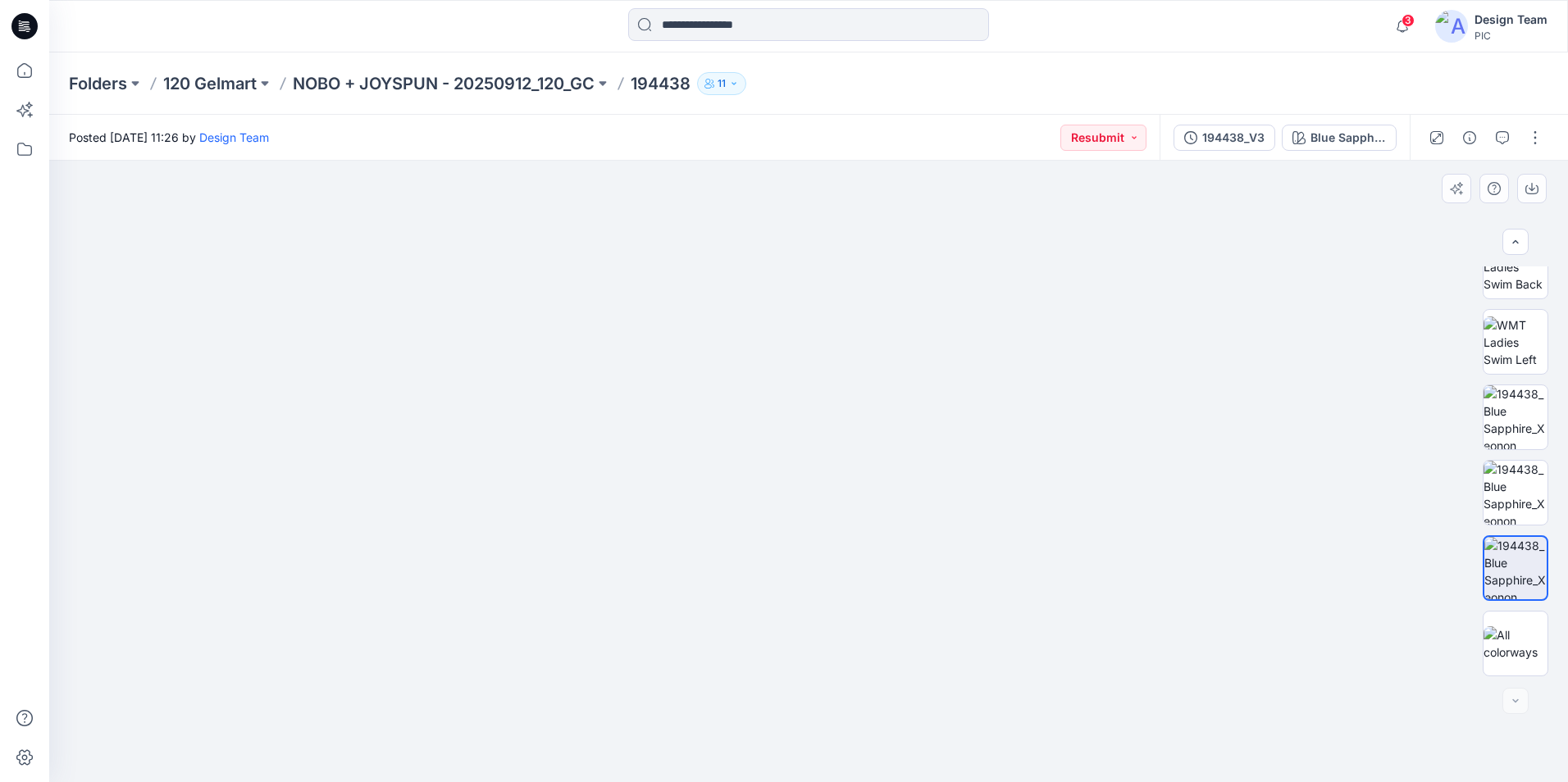
drag, startPoint x: 657, startPoint y: 437, endPoint x: 663, endPoint y: 523, distance: 86.2
click at [663, 523] on img at bounding box center [810, 145] width 1522 height 1272
click at [1520, 498] on img at bounding box center [1515, 493] width 64 height 64
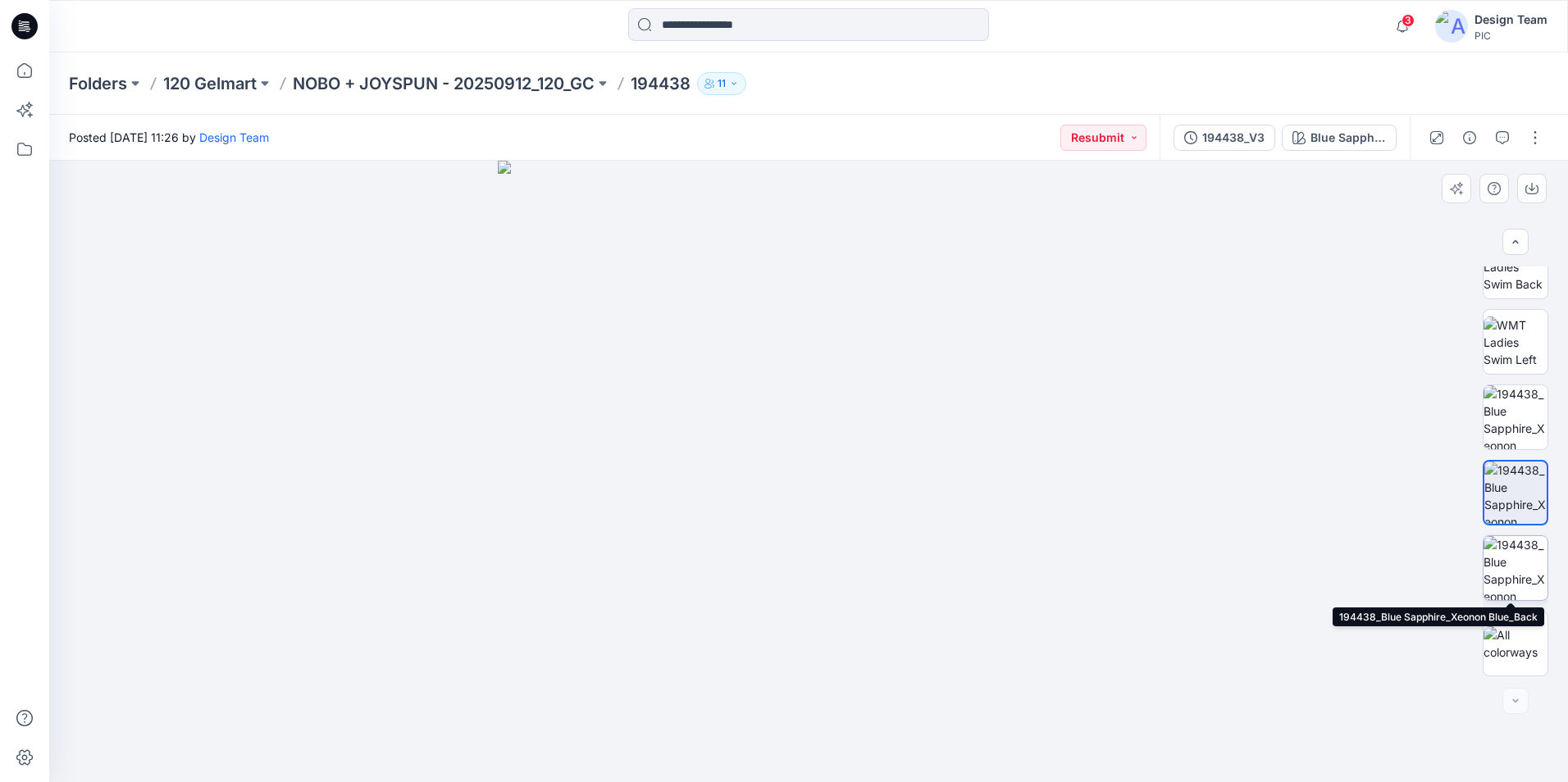
click at [1505, 572] on img at bounding box center [1515, 568] width 64 height 64
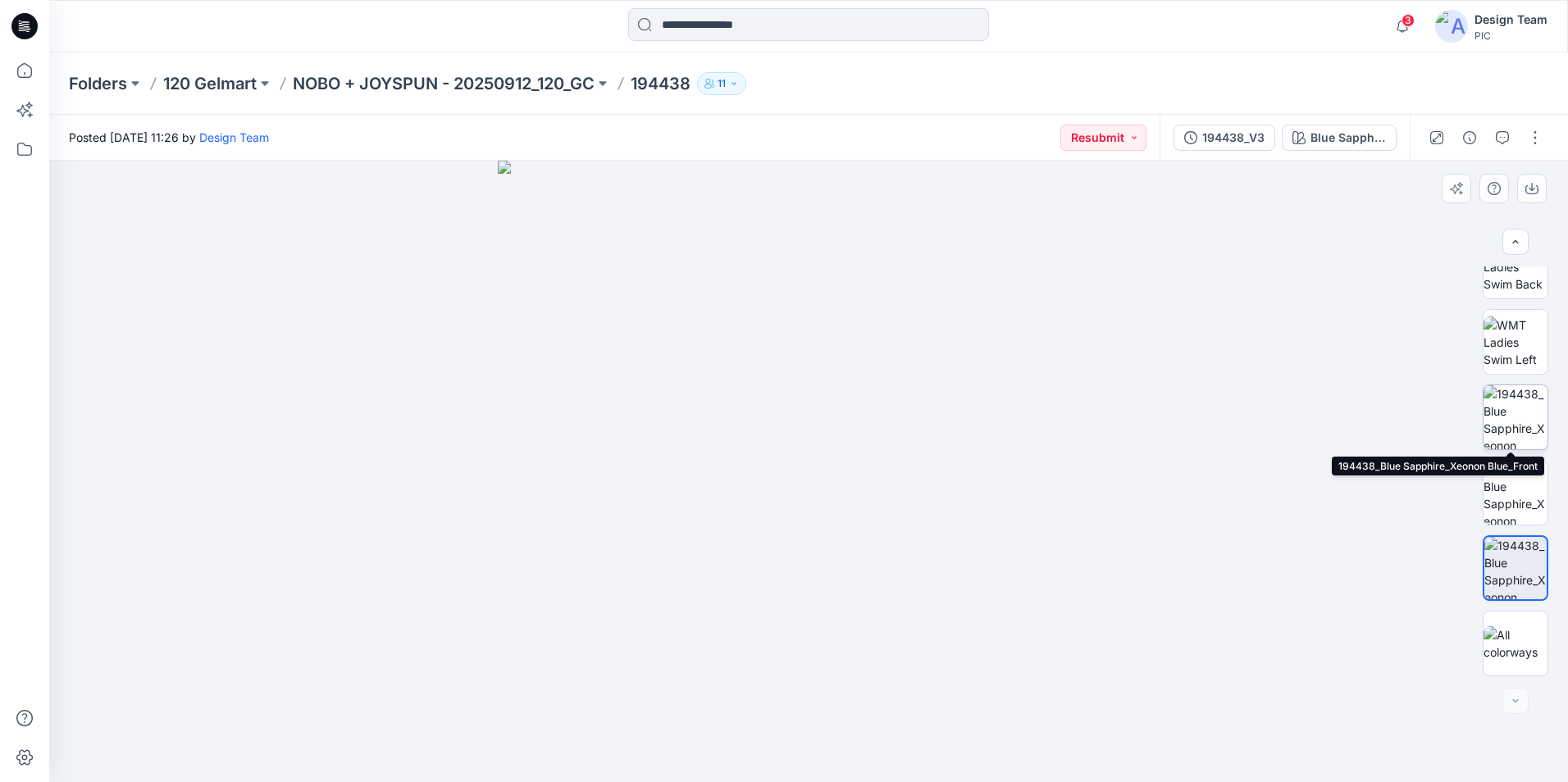
click at [1517, 428] on img at bounding box center [1515, 417] width 64 height 64
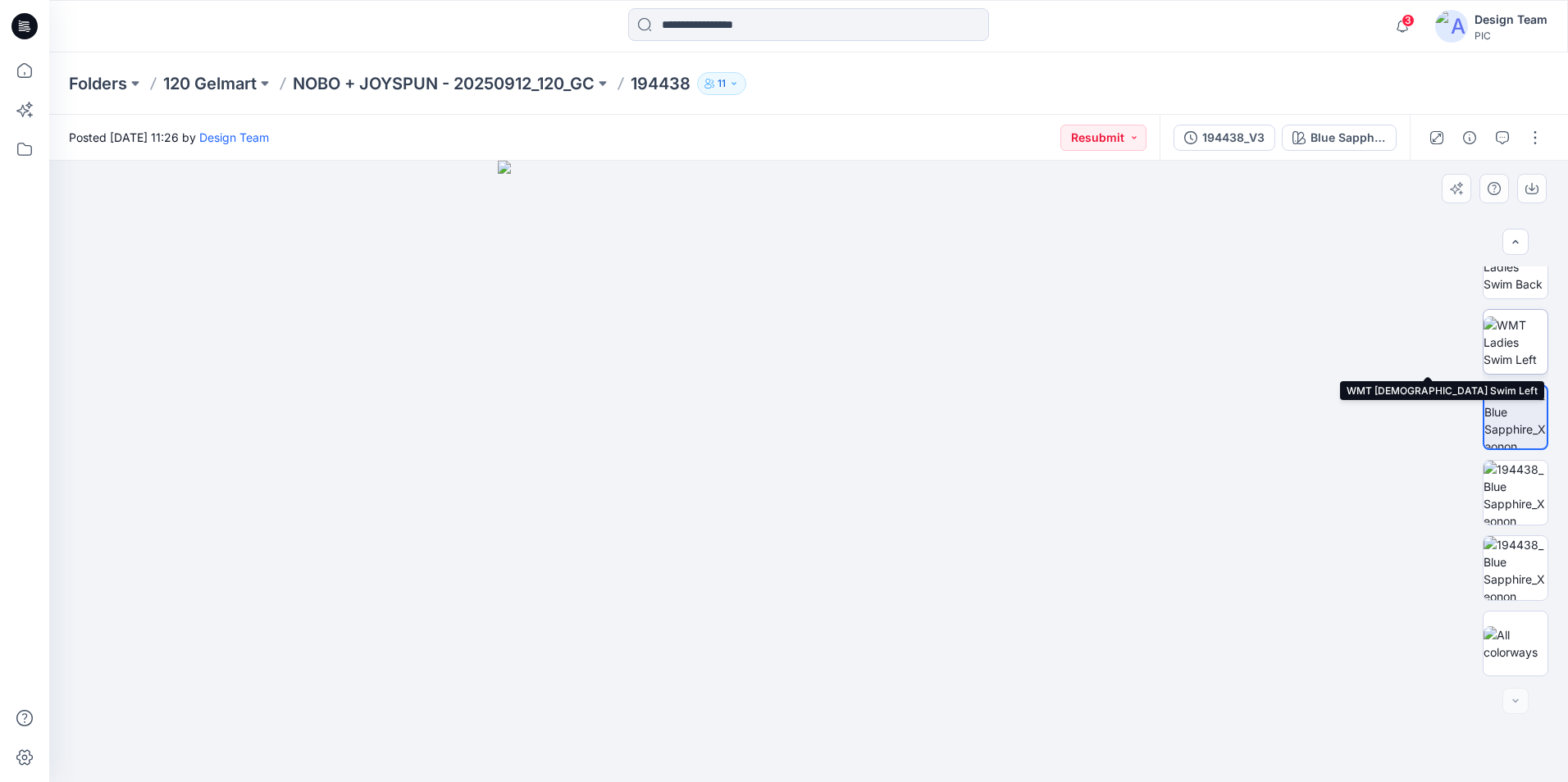
click at [1525, 374] on div at bounding box center [1515, 342] width 66 height 66
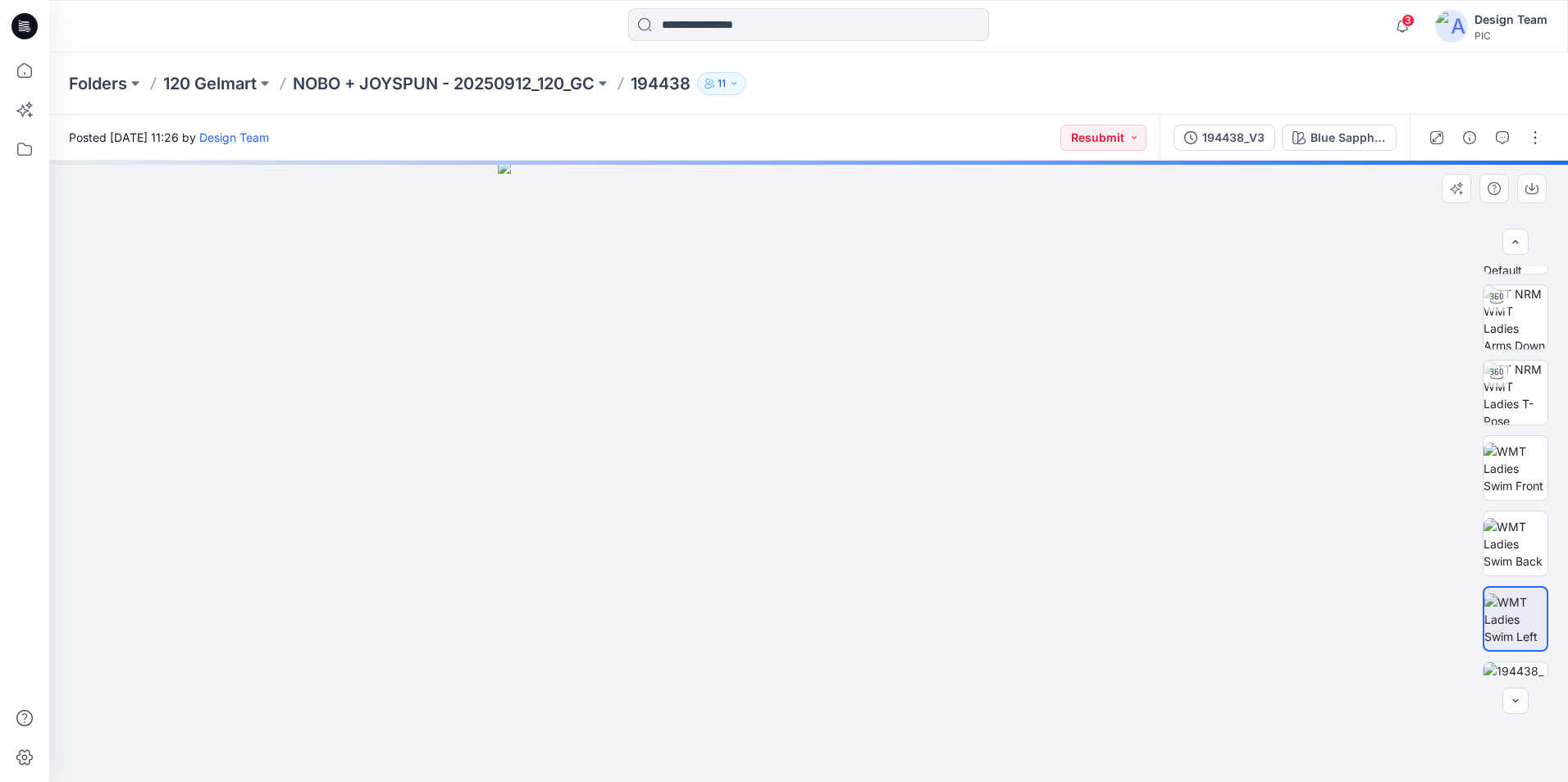
scroll to position [51, 0]
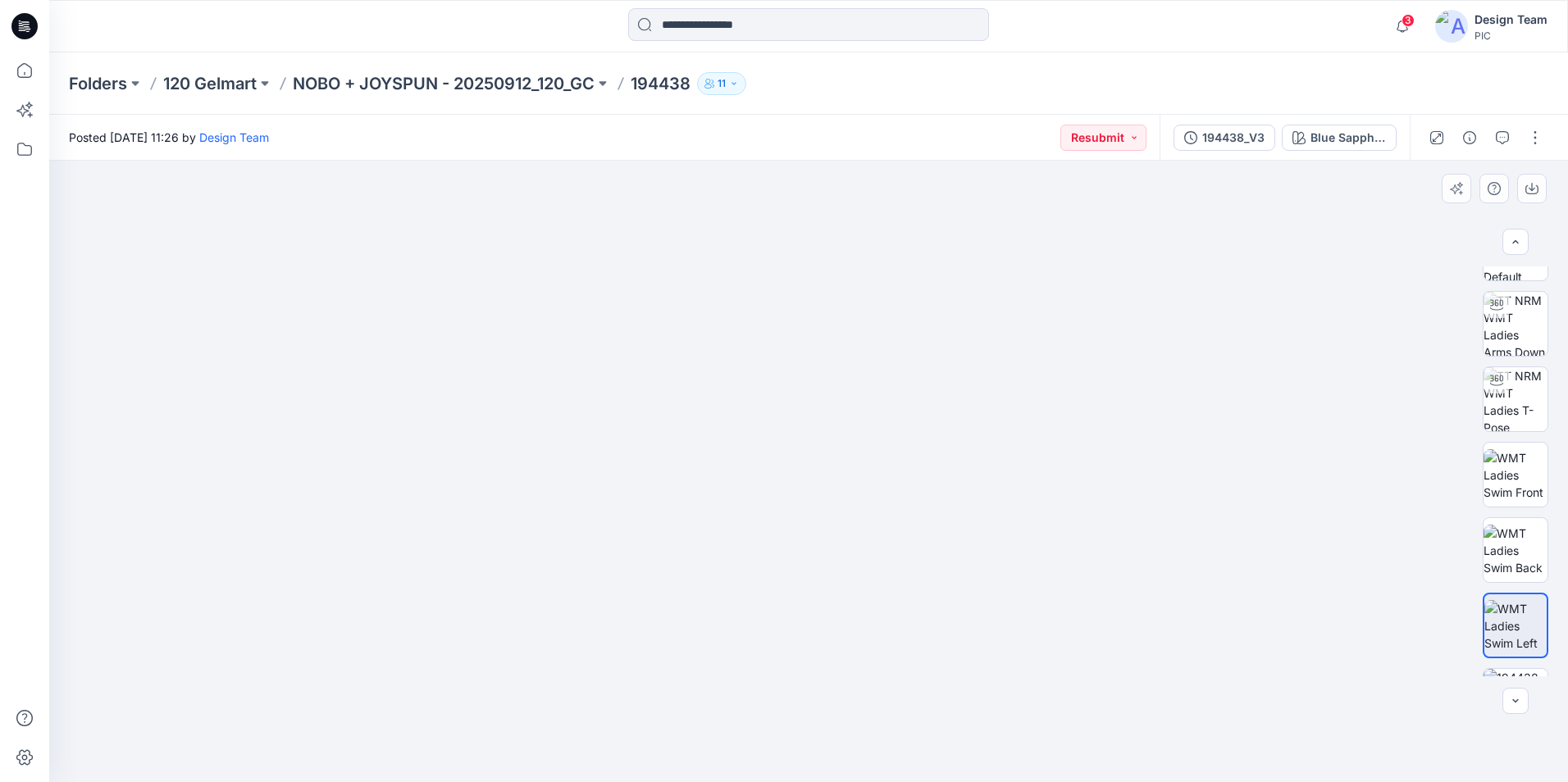
click at [796, 548] on img at bounding box center [808, 360] width 1066 height 844
drag, startPoint x: 1540, startPoint y: 342, endPoint x: 1558, endPoint y: 211, distance: 132.2
click at [1558, 211] on div "Blue Sapphire_Xeonon Blue Loading... Material Properties Loading..." at bounding box center [808, 471] width 1518 height 621
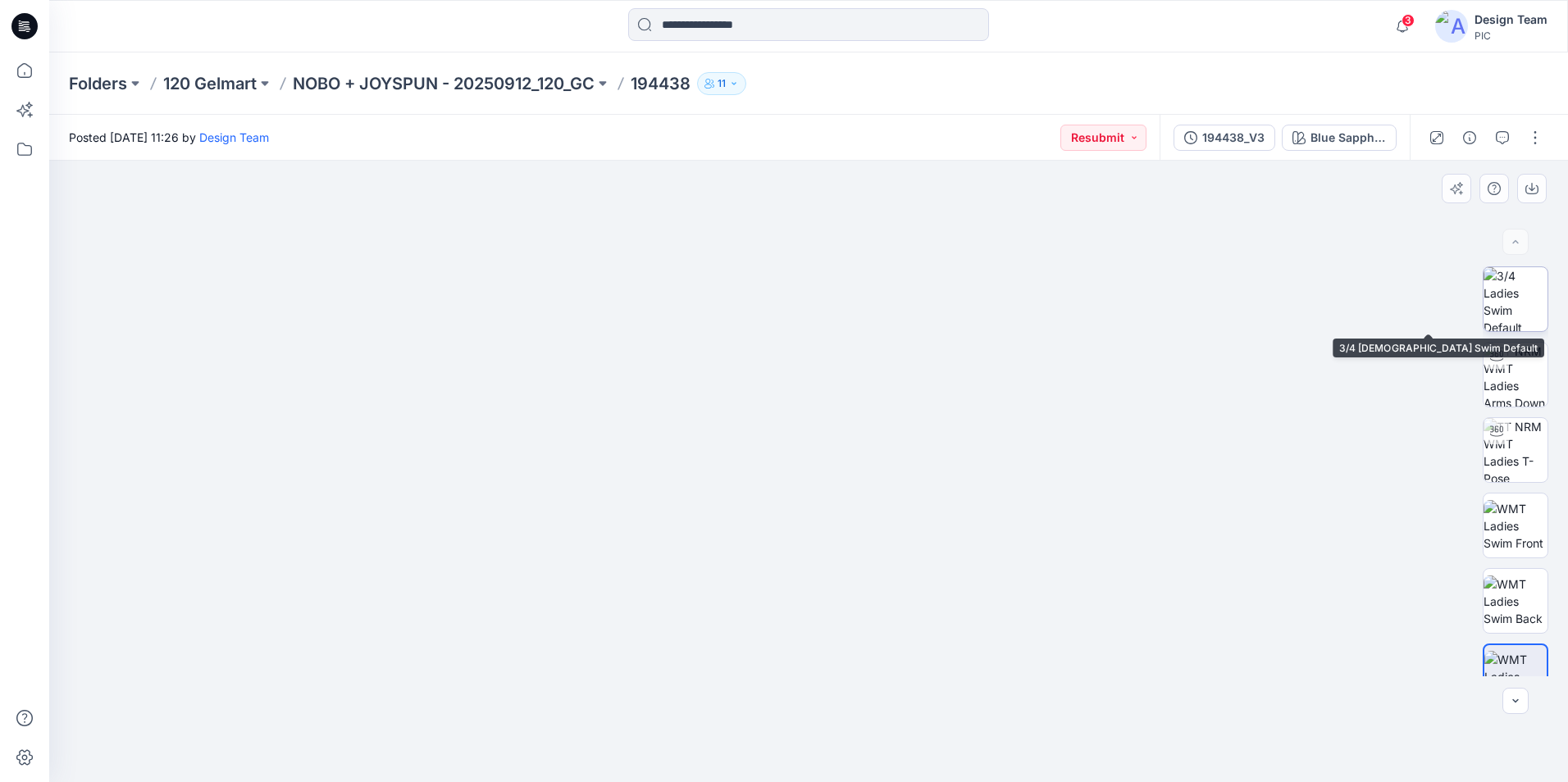
click at [1506, 302] on img at bounding box center [1515, 300] width 64 height 64
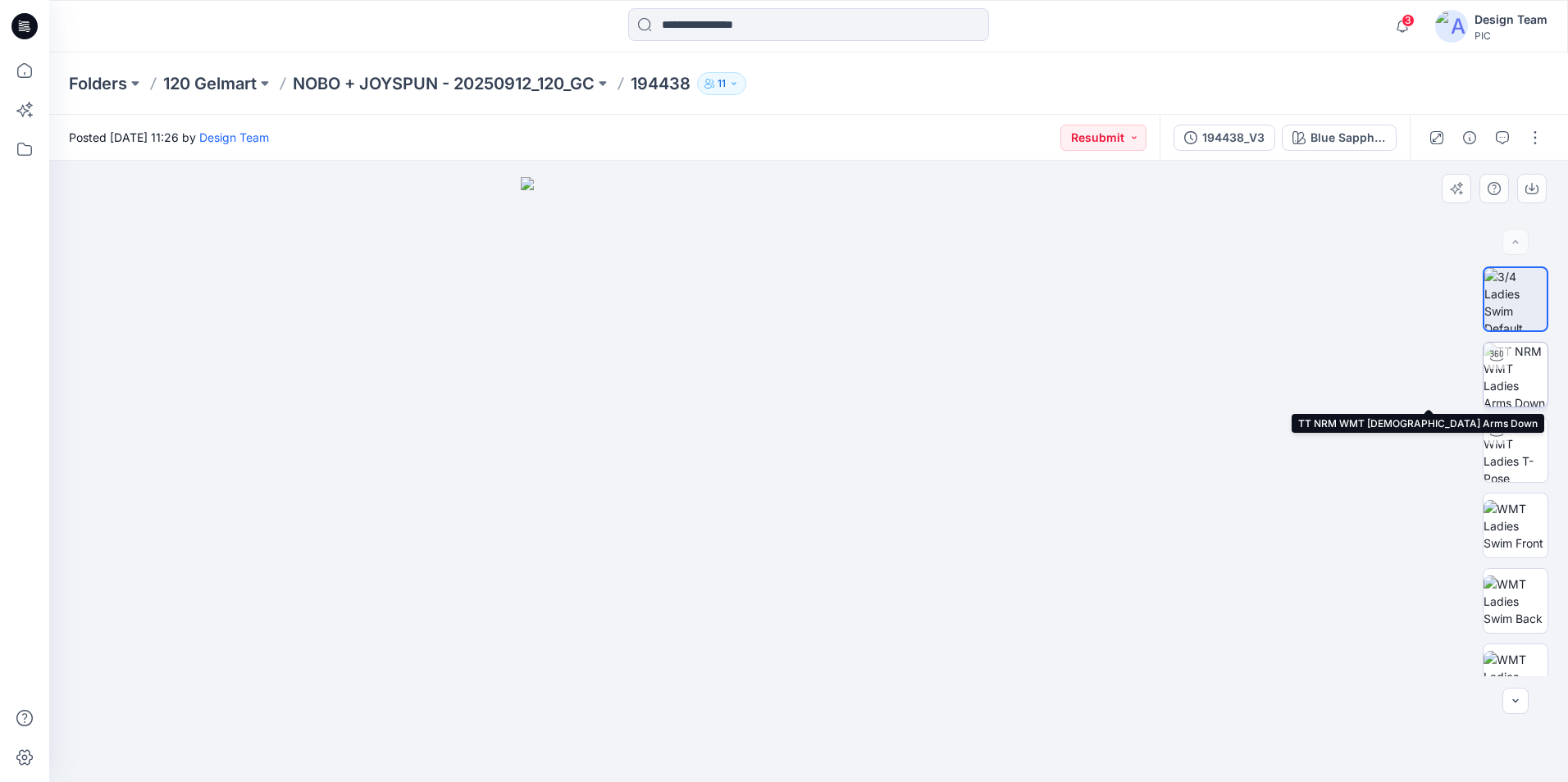
click at [1519, 376] on img at bounding box center [1515, 375] width 64 height 64
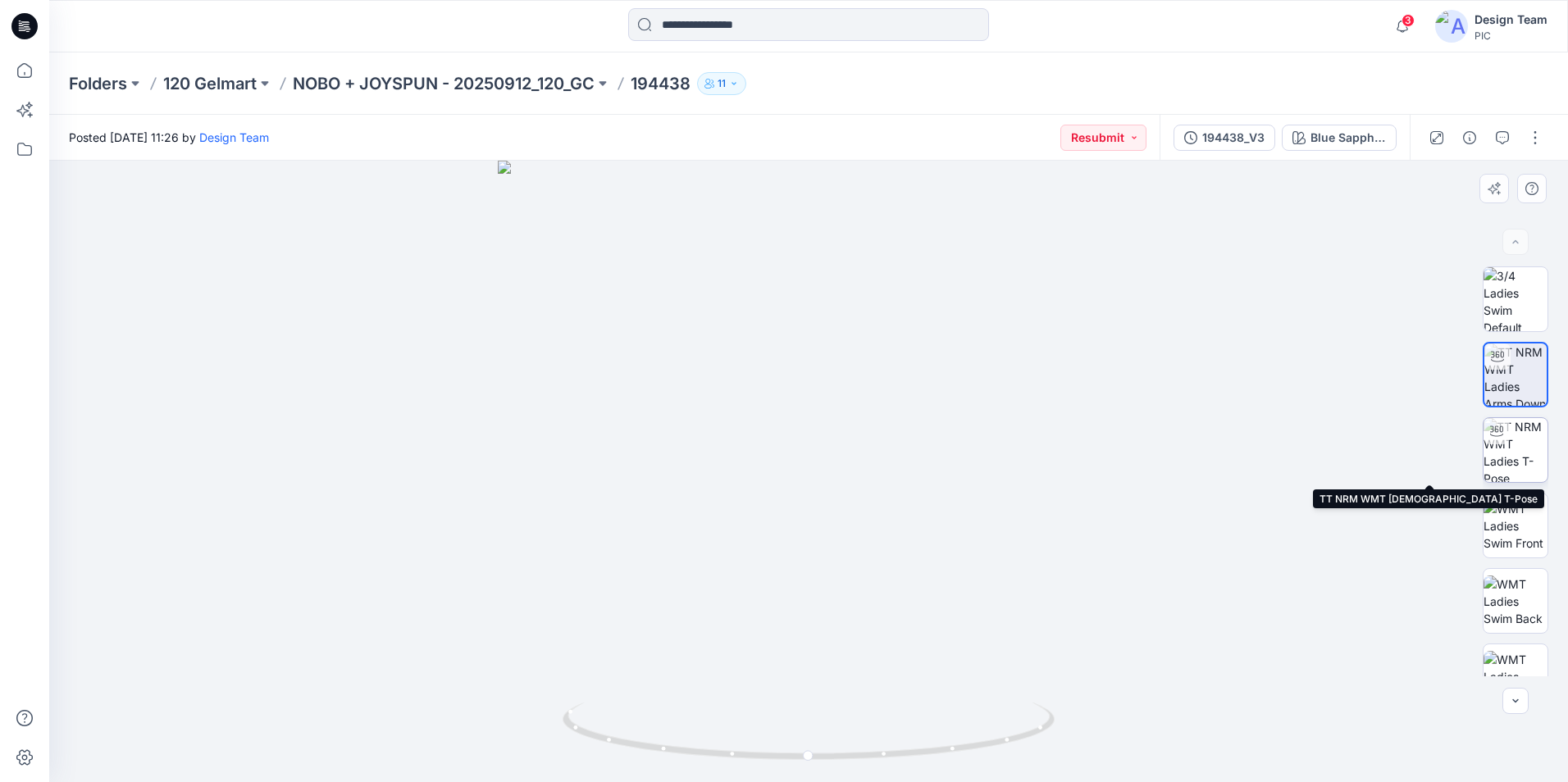
click at [1517, 450] on img at bounding box center [1515, 450] width 64 height 64
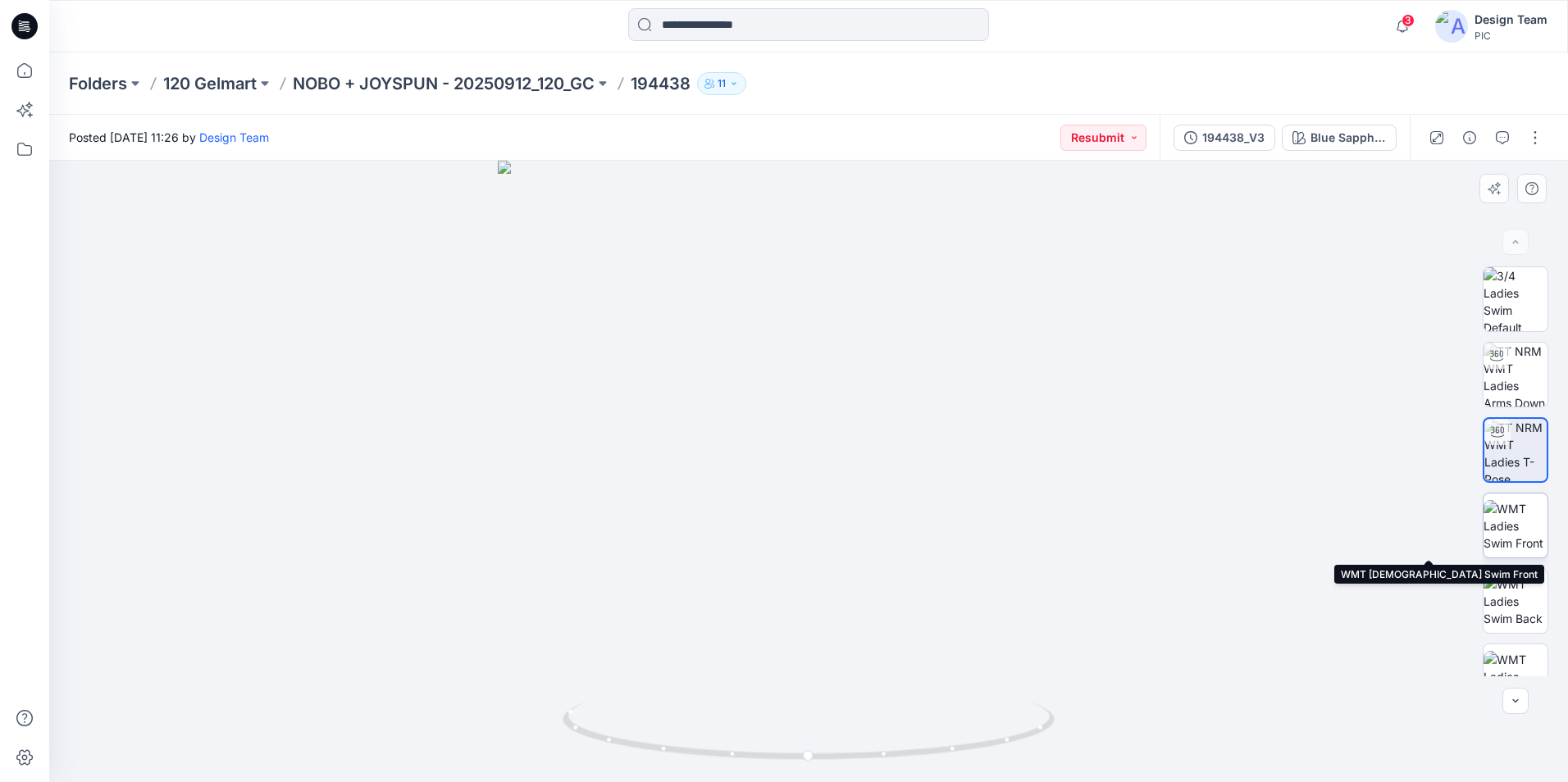
click at [1519, 519] on img at bounding box center [1515, 526] width 64 height 52
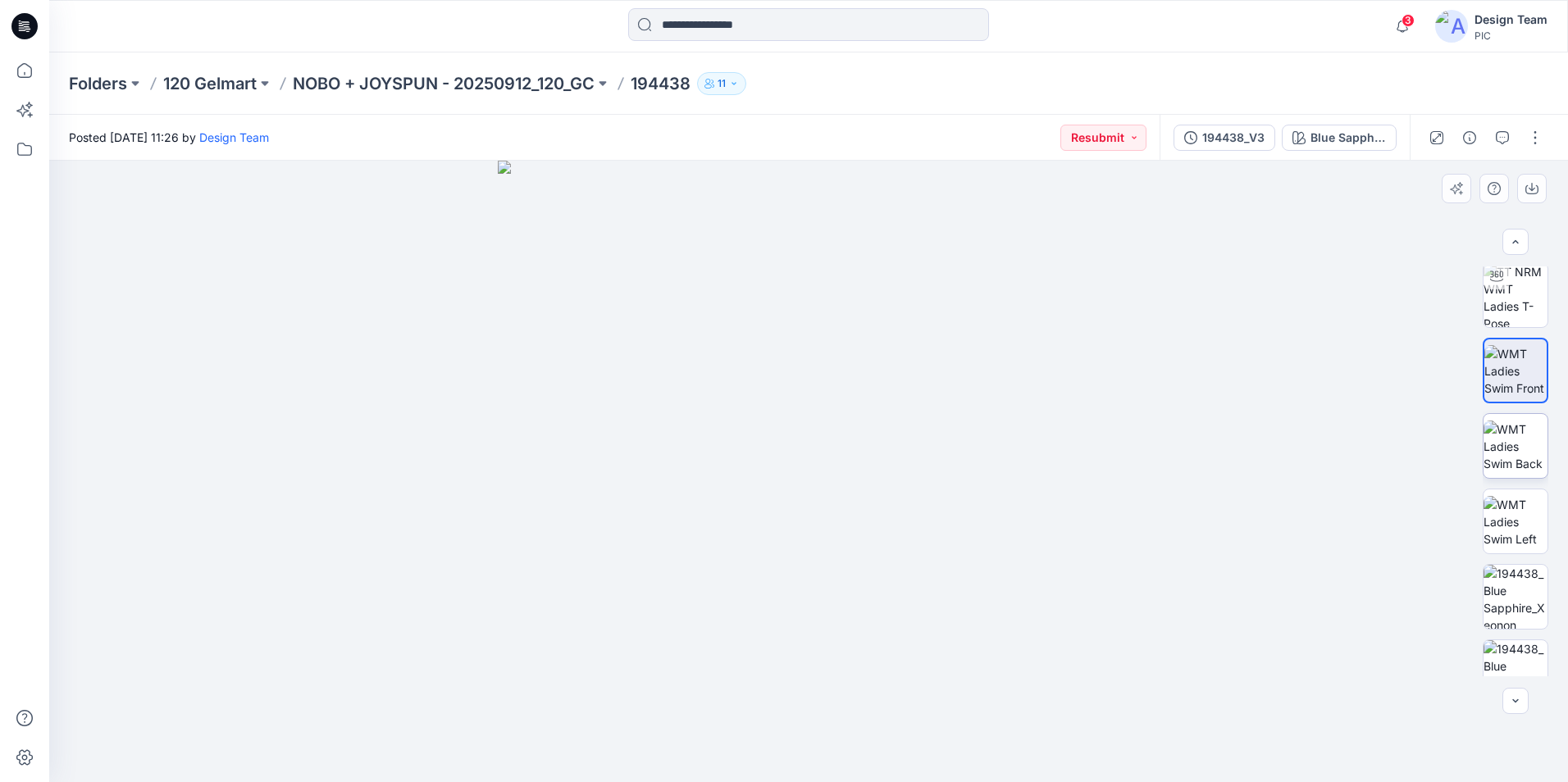
scroll to position [157, 0]
click at [1519, 447] on img at bounding box center [1515, 445] width 64 height 52
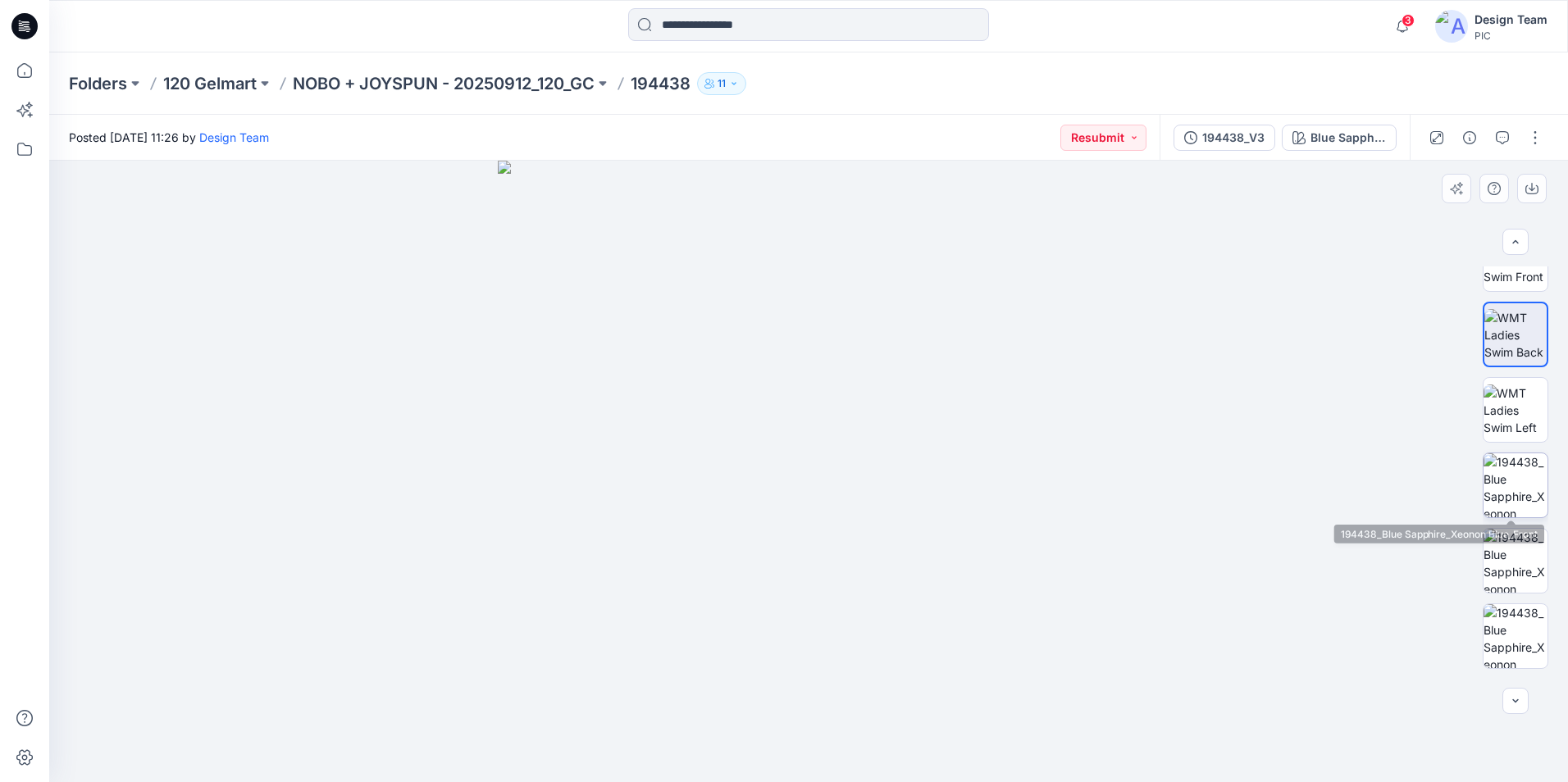
click at [1518, 513] on img at bounding box center [1515, 485] width 64 height 64
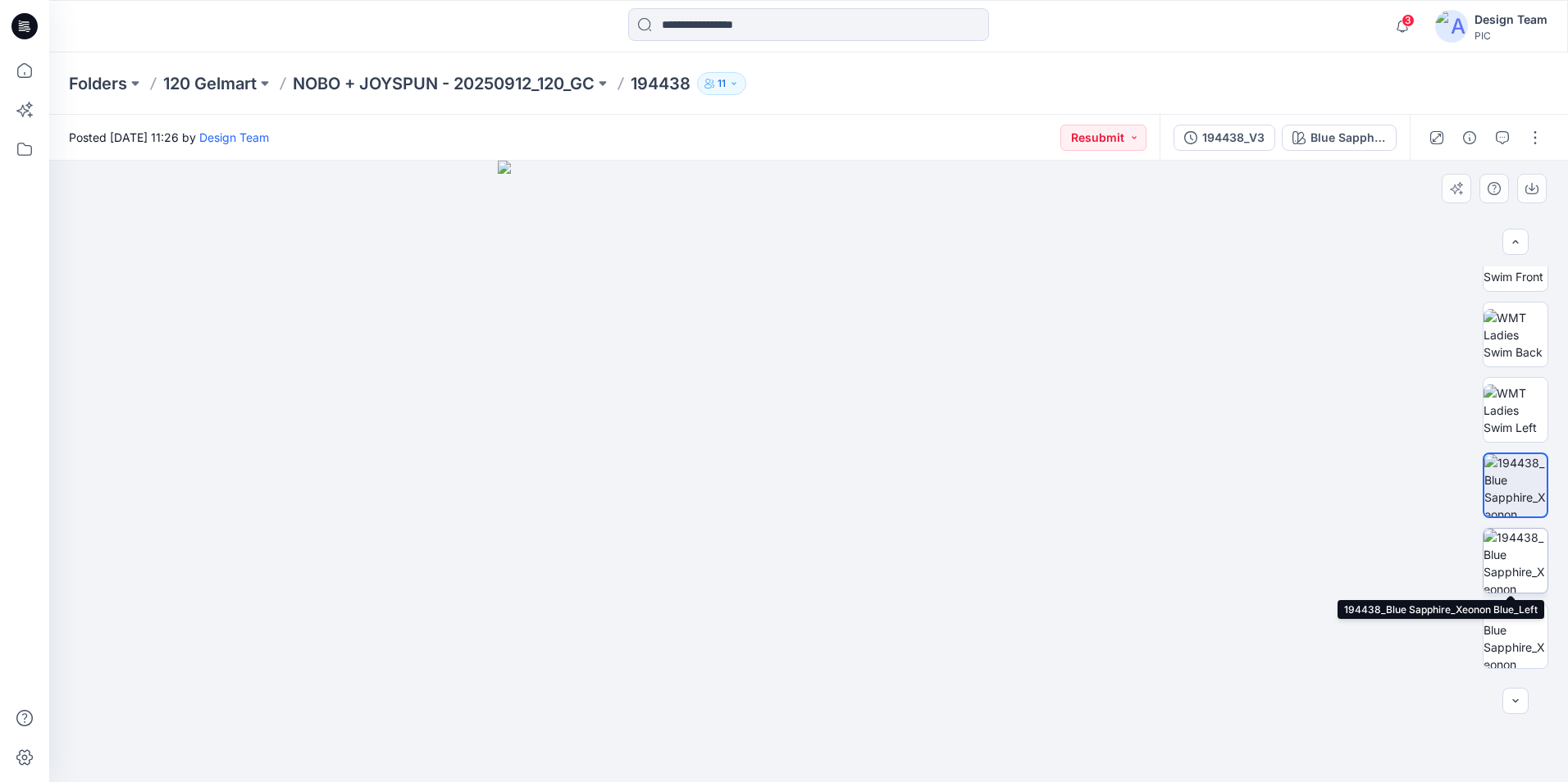
click at [1513, 547] on img at bounding box center [1515, 561] width 64 height 64
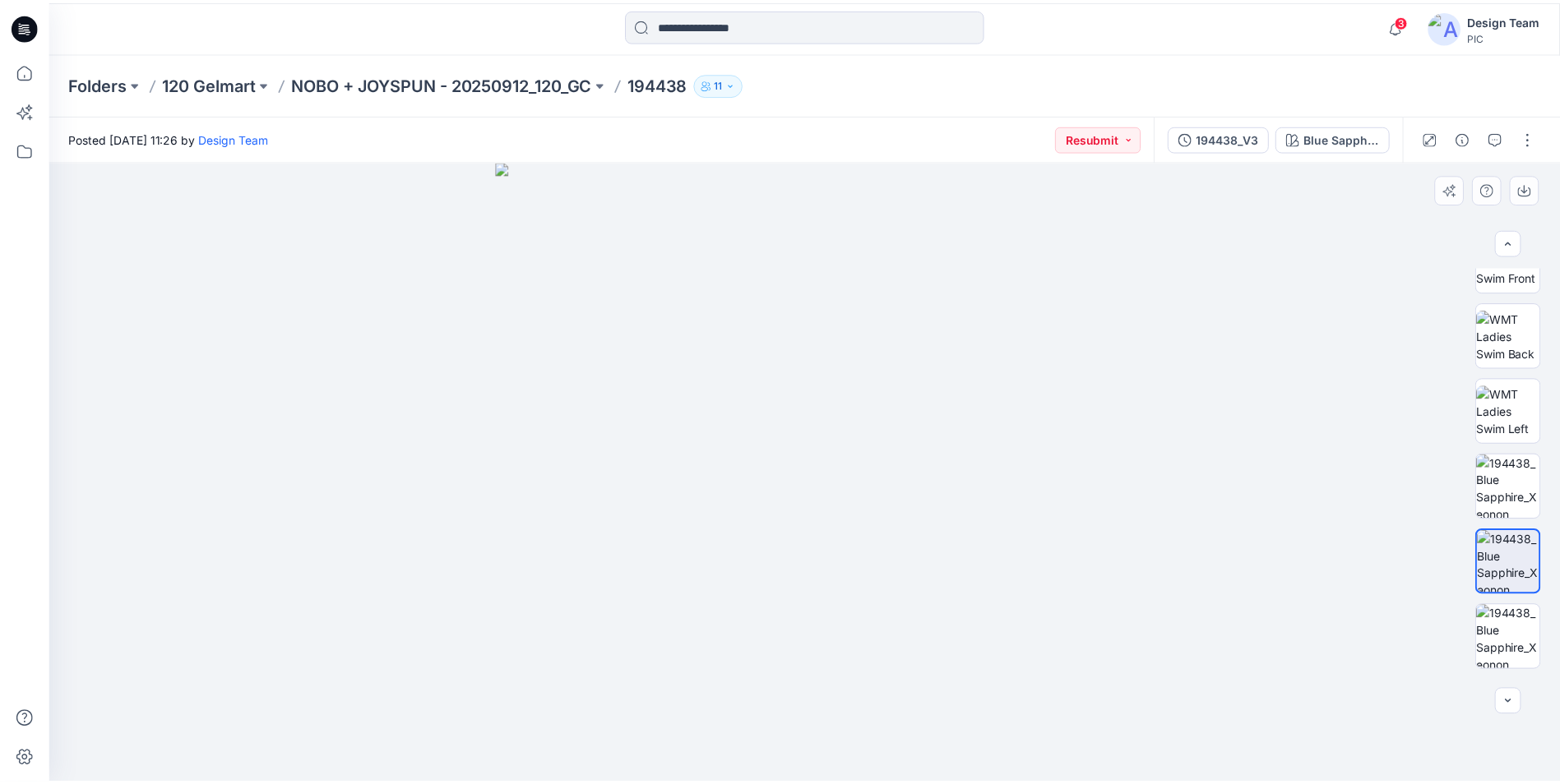
scroll to position [335, 0]
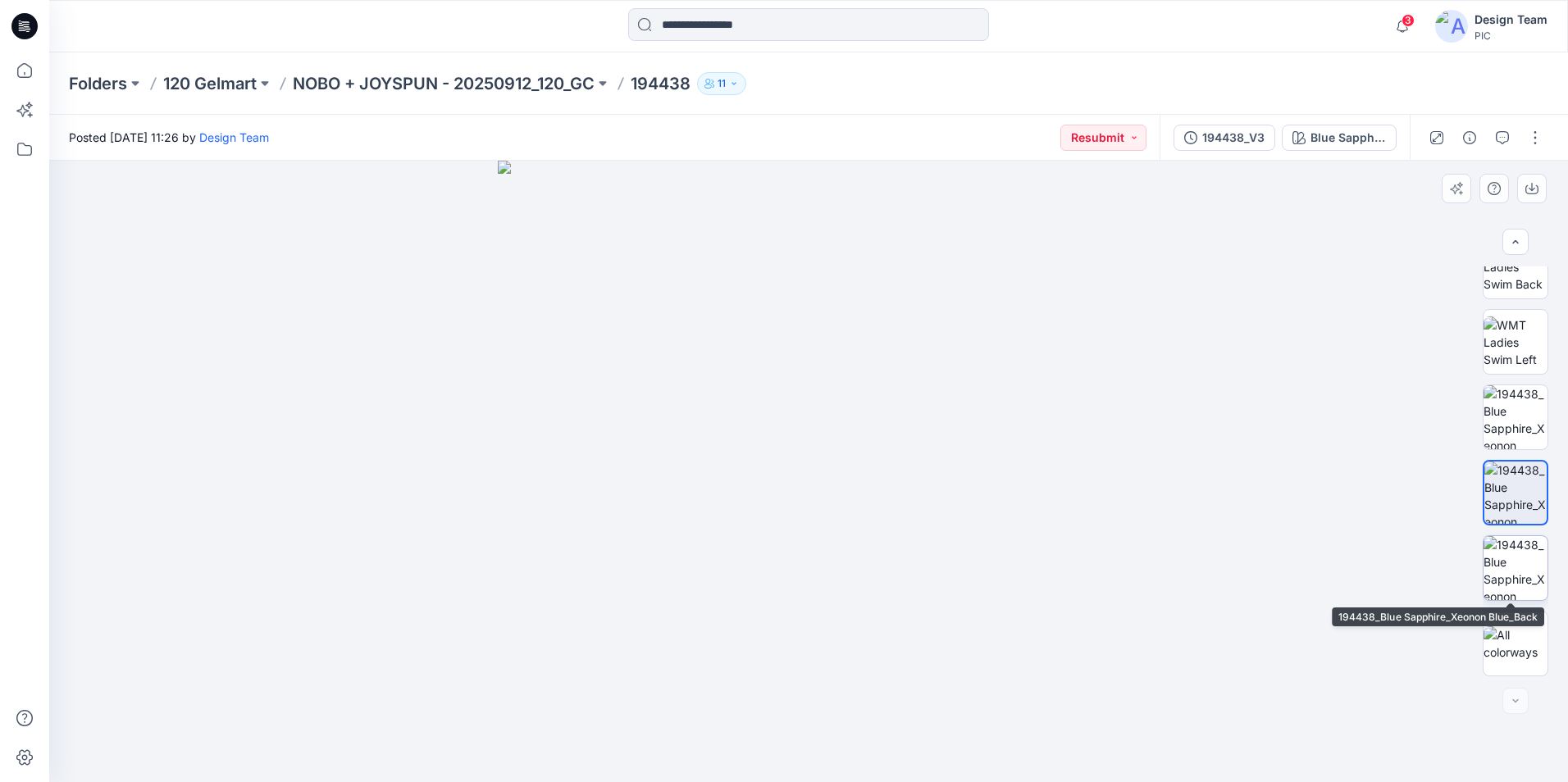
click at [1516, 597] on img at bounding box center [1515, 568] width 64 height 64
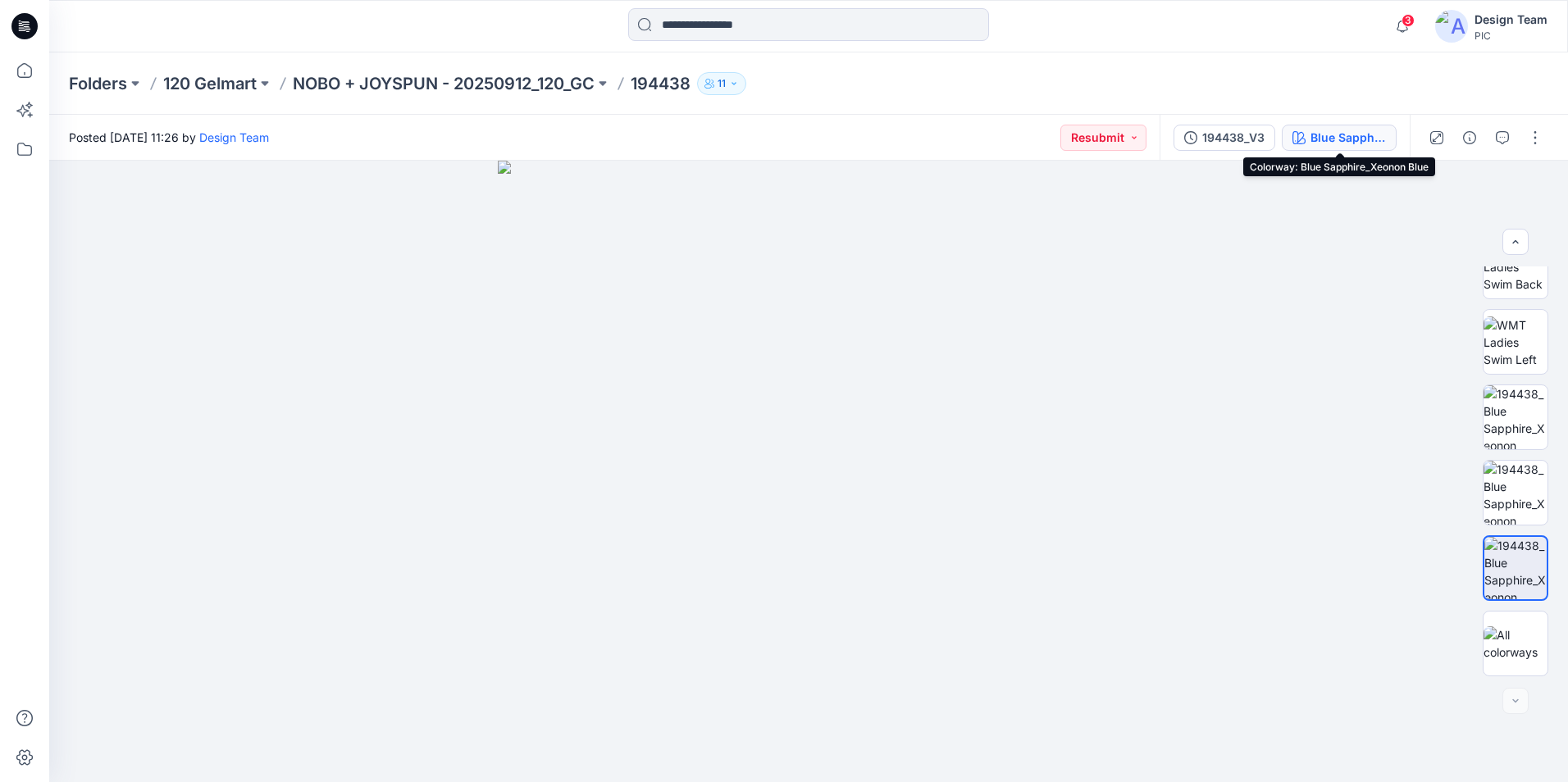
click at [1366, 136] on div "Blue Sapphire_Xeonon Blue" at bounding box center [1348, 137] width 76 height 18
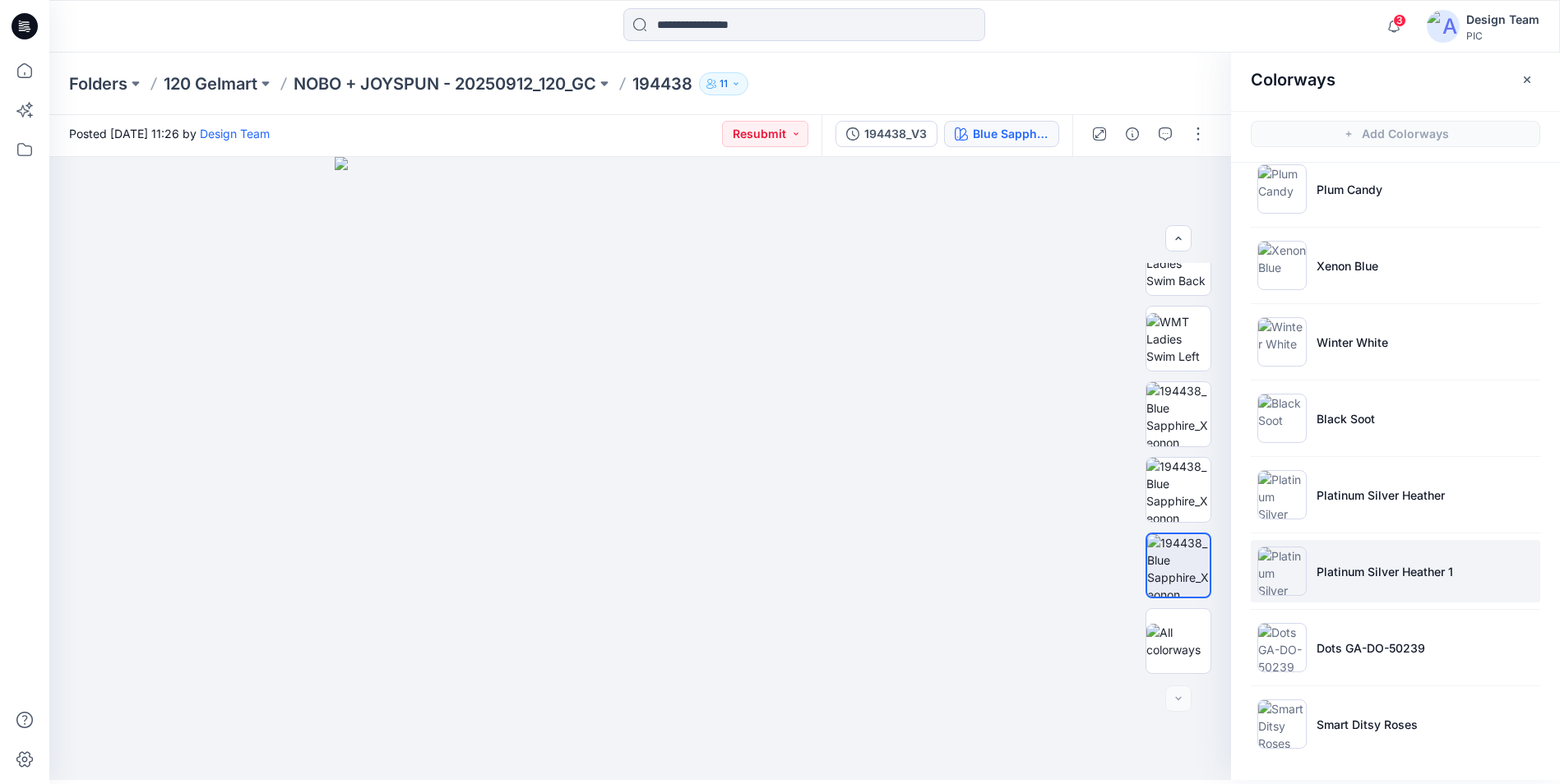
scroll to position [5, 0]
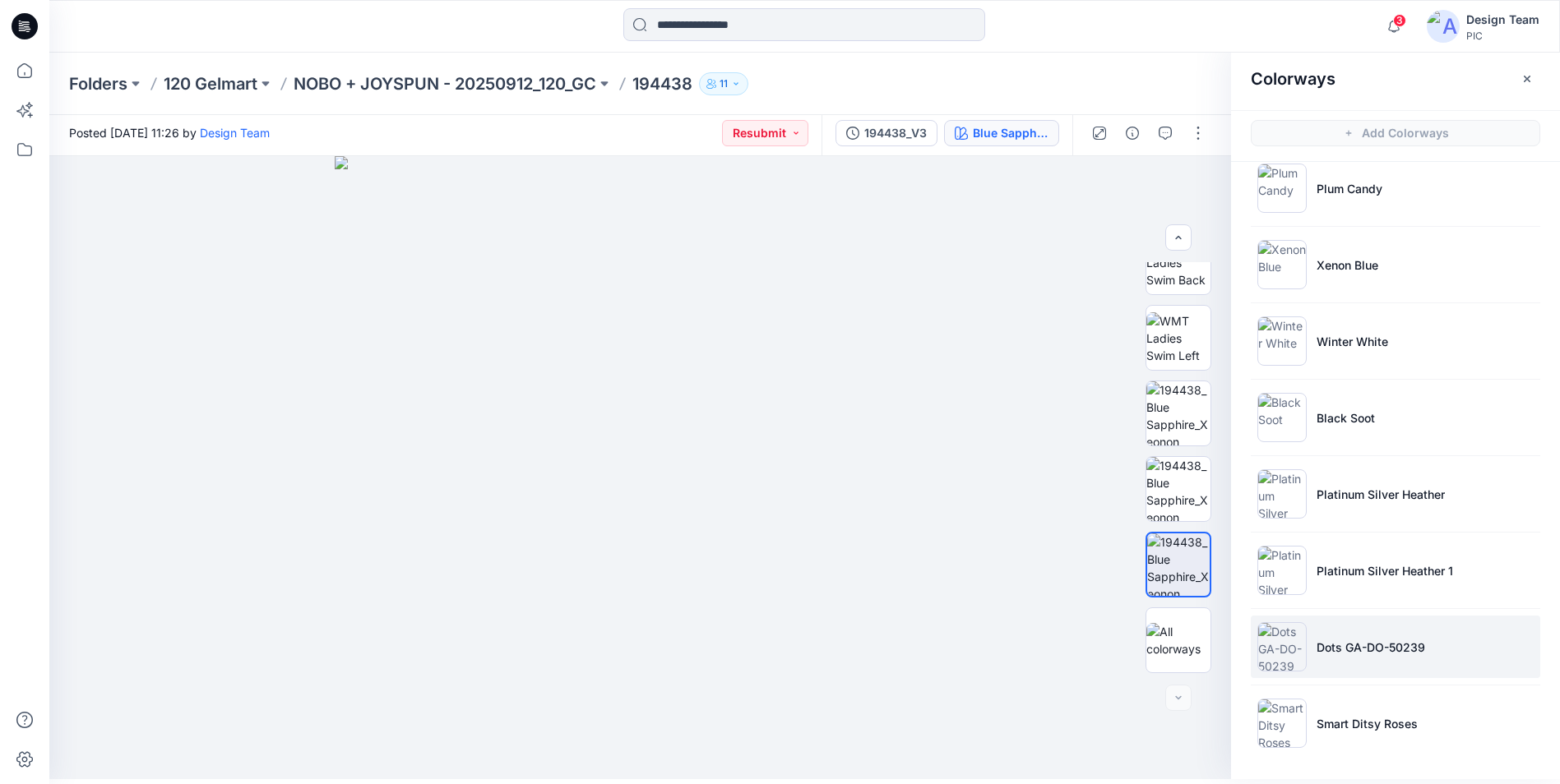
click at [1282, 653] on img at bounding box center [1281, 646] width 49 height 49
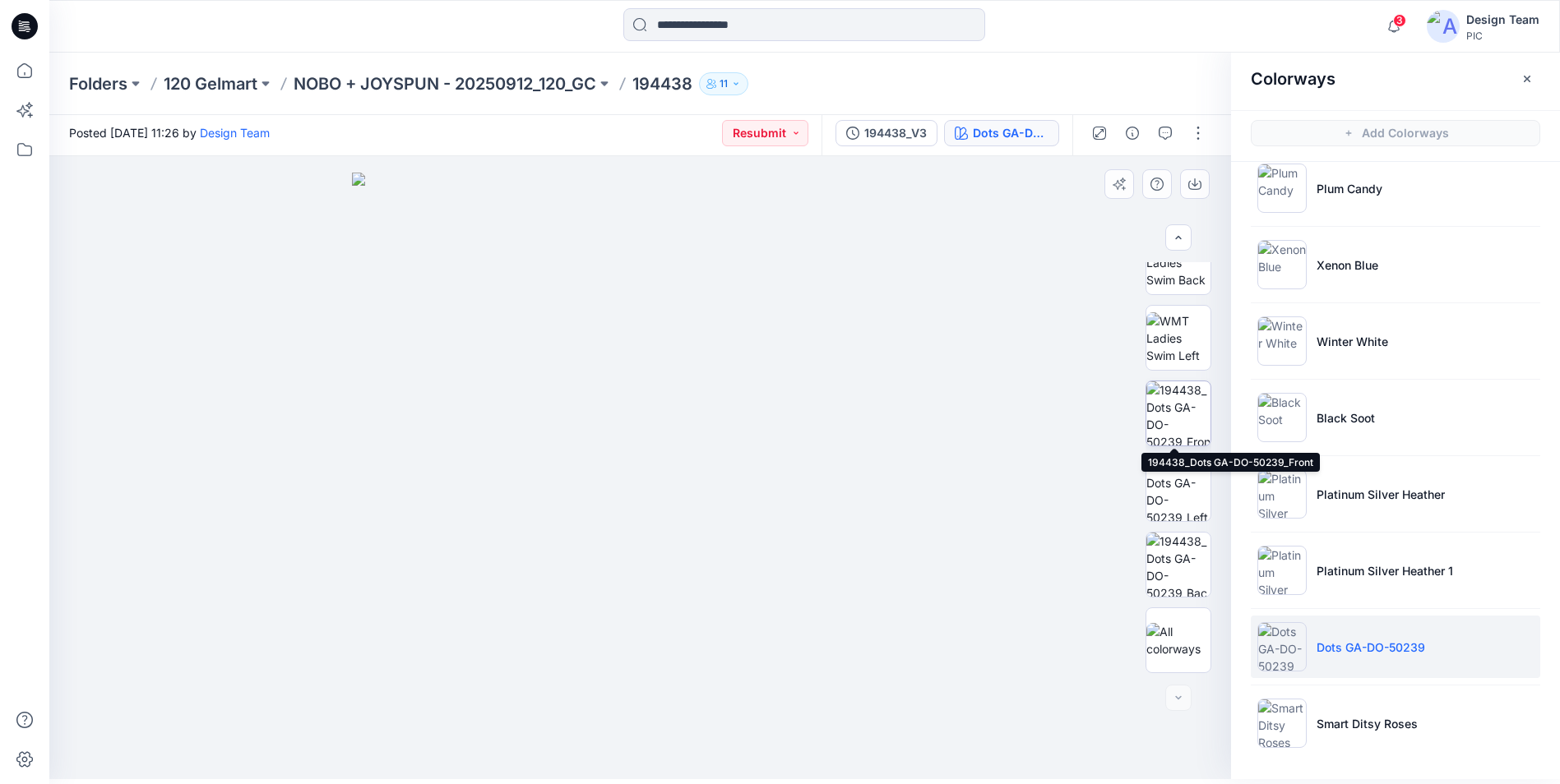
click at [1175, 427] on img at bounding box center [1178, 414] width 64 height 64
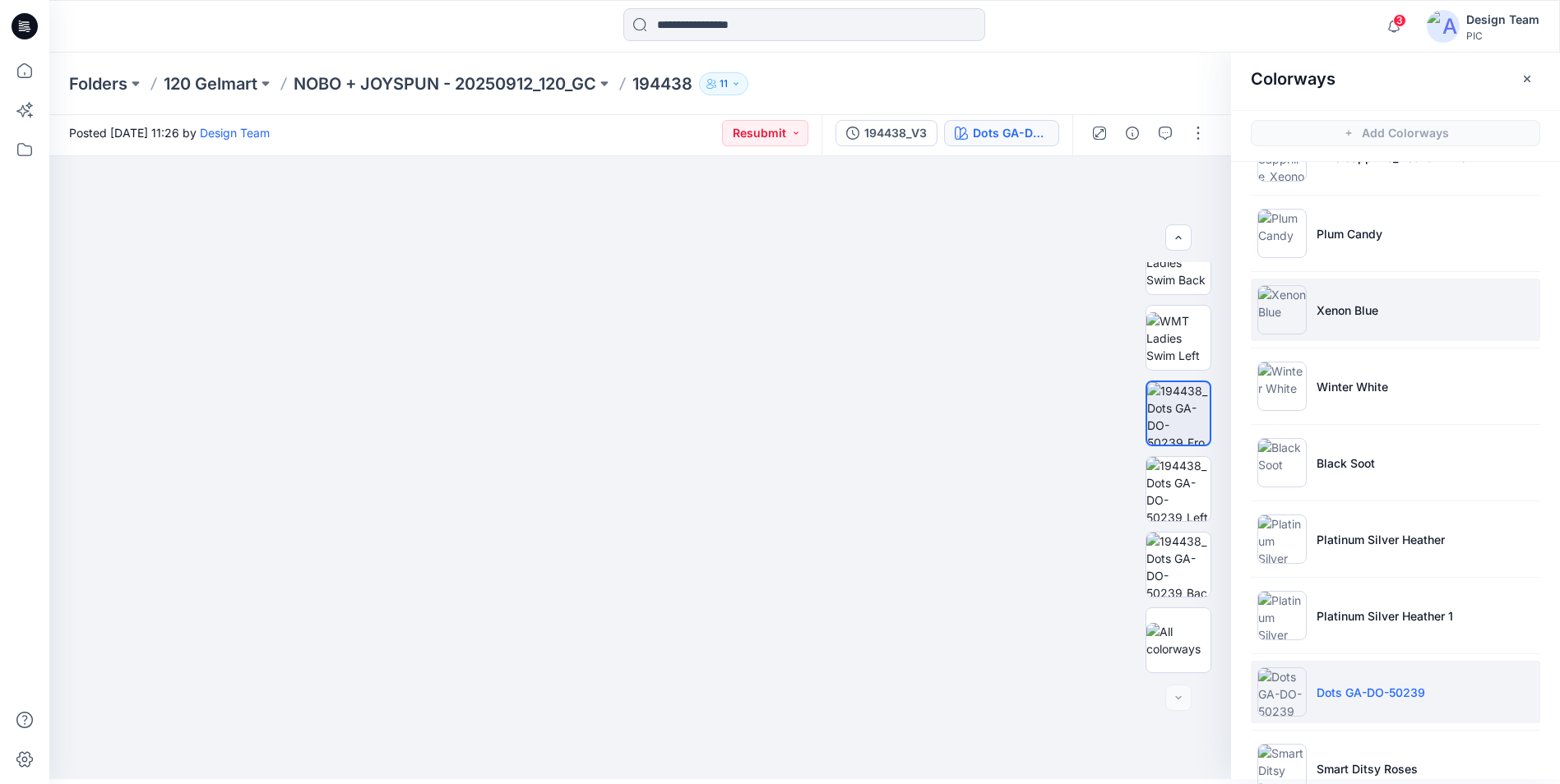
scroll to position [15, 0]
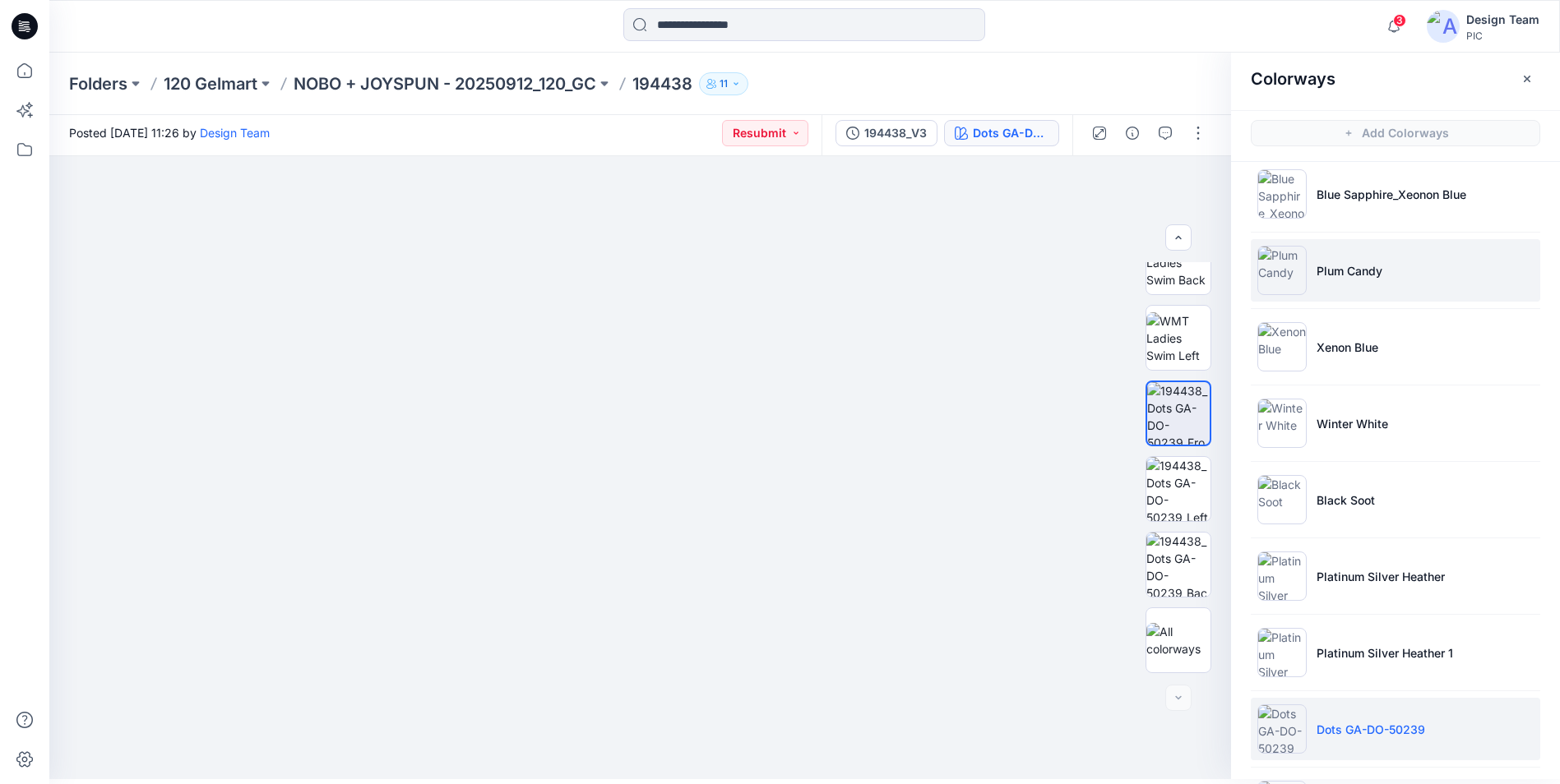
click at [1285, 283] on img at bounding box center [1281, 270] width 49 height 49
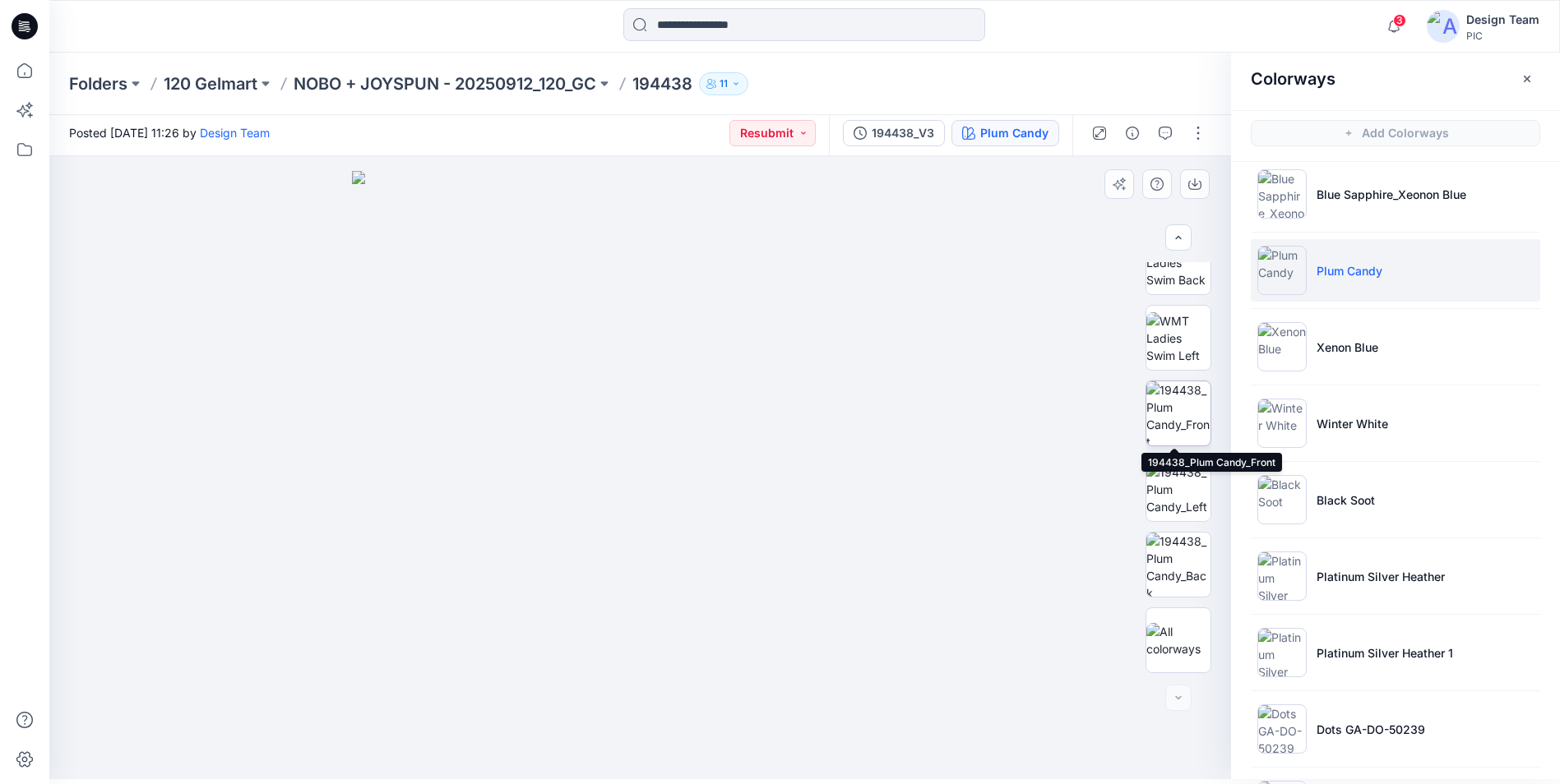
click at [1174, 400] on img at bounding box center [1178, 414] width 64 height 64
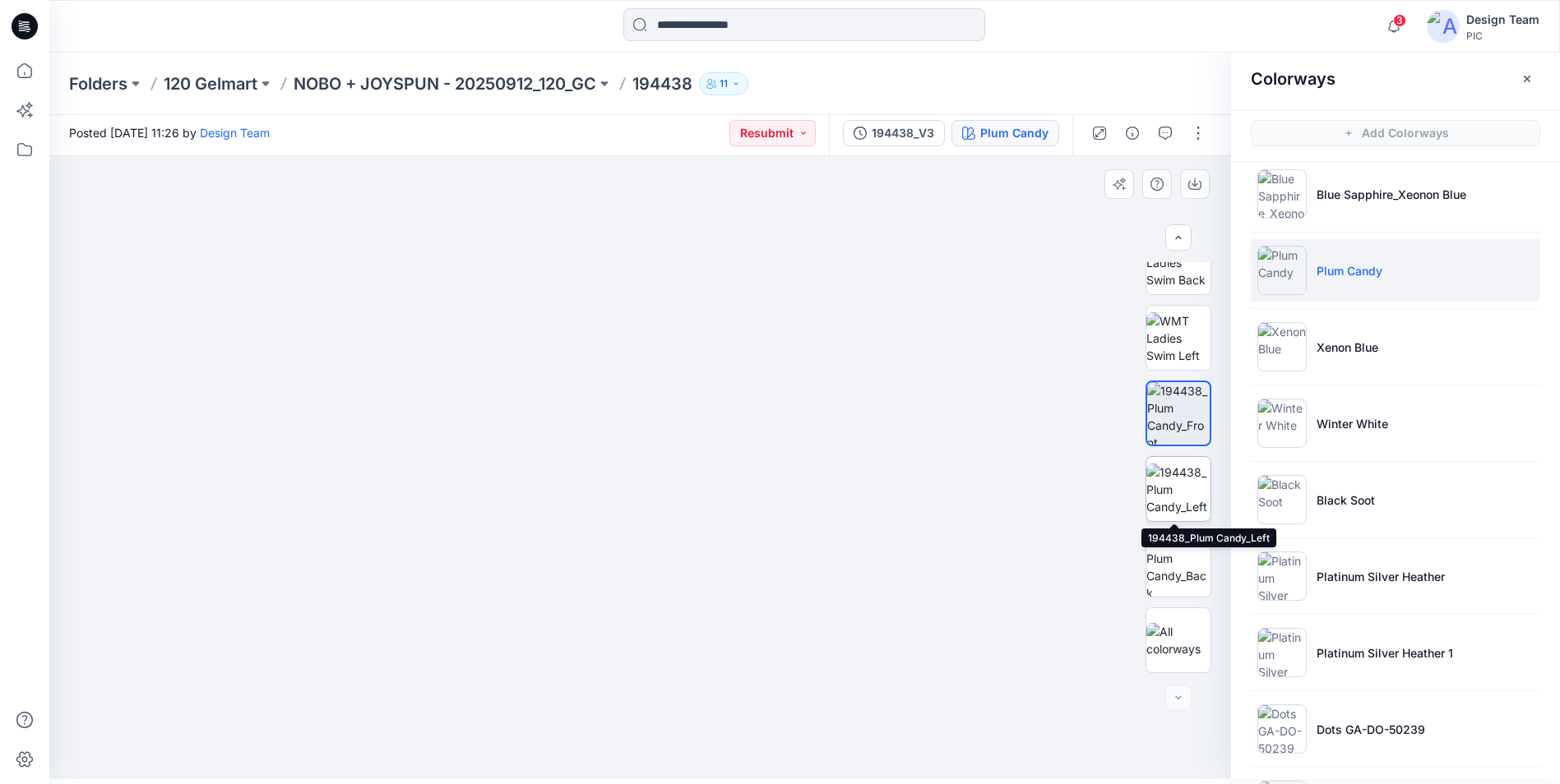
click at [1185, 511] on img at bounding box center [1178, 489] width 64 height 52
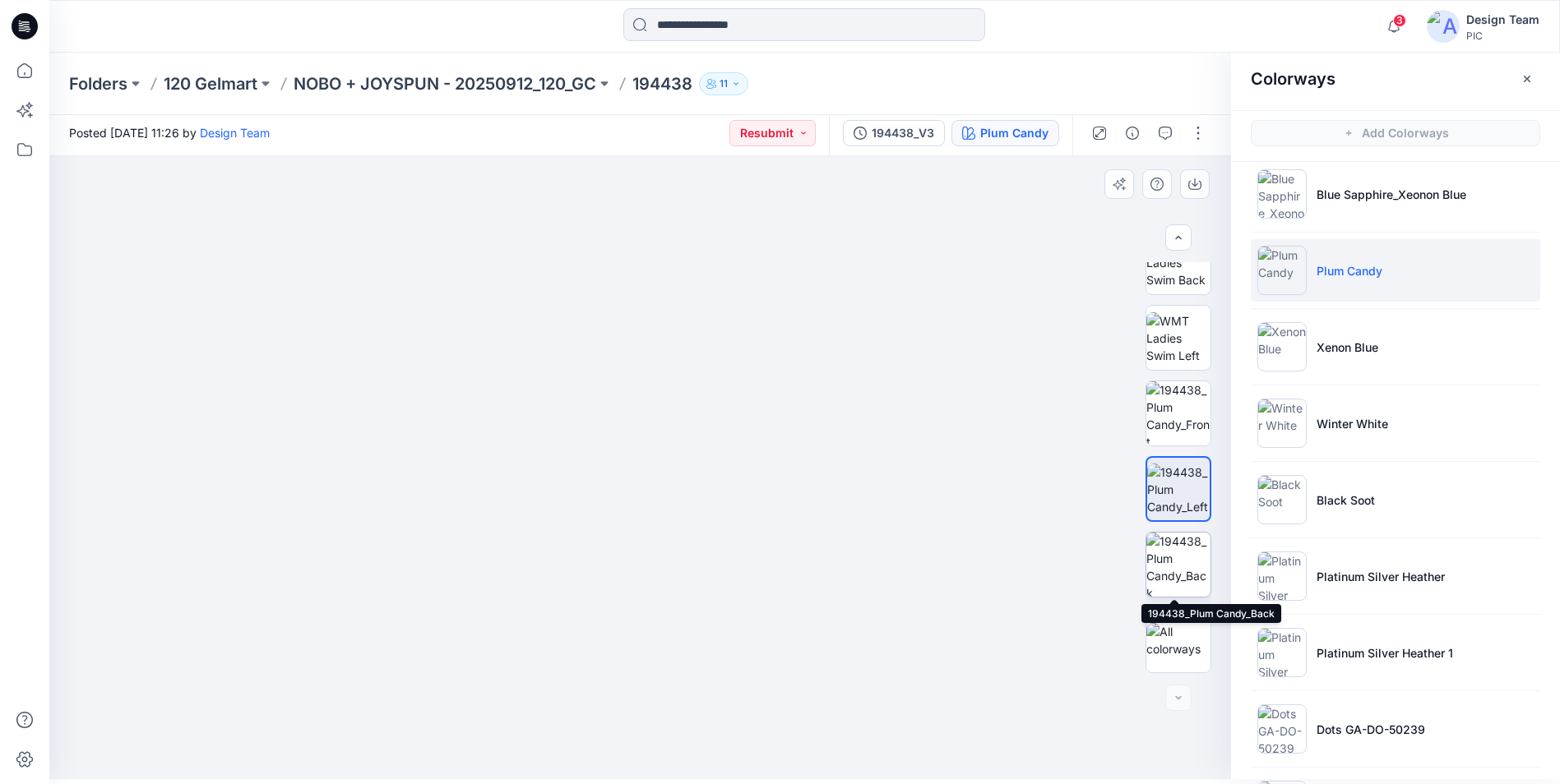
click at [1162, 572] on img at bounding box center [1178, 565] width 64 height 64
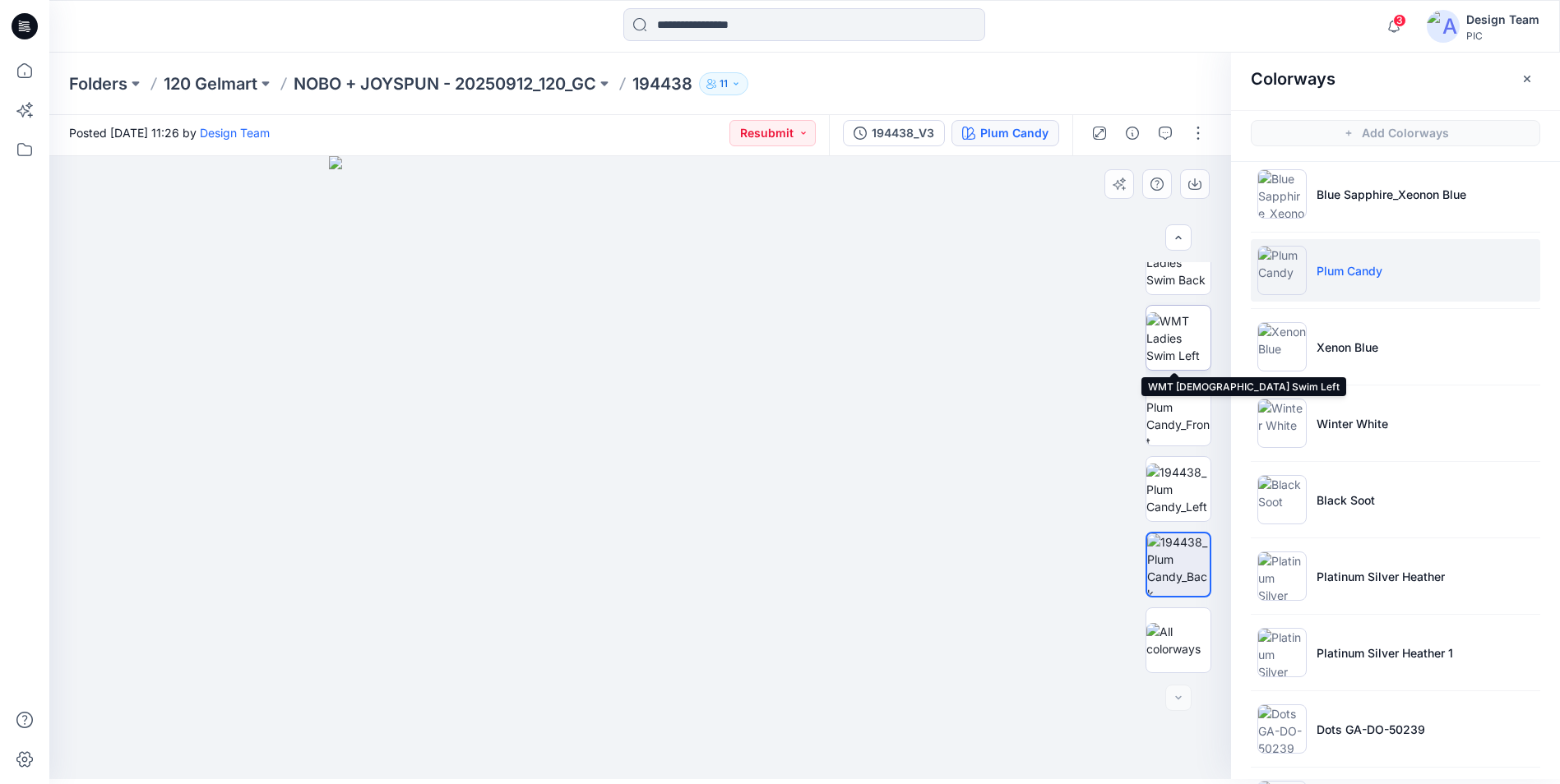
click at [1189, 341] on img at bounding box center [1178, 338] width 64 height 52
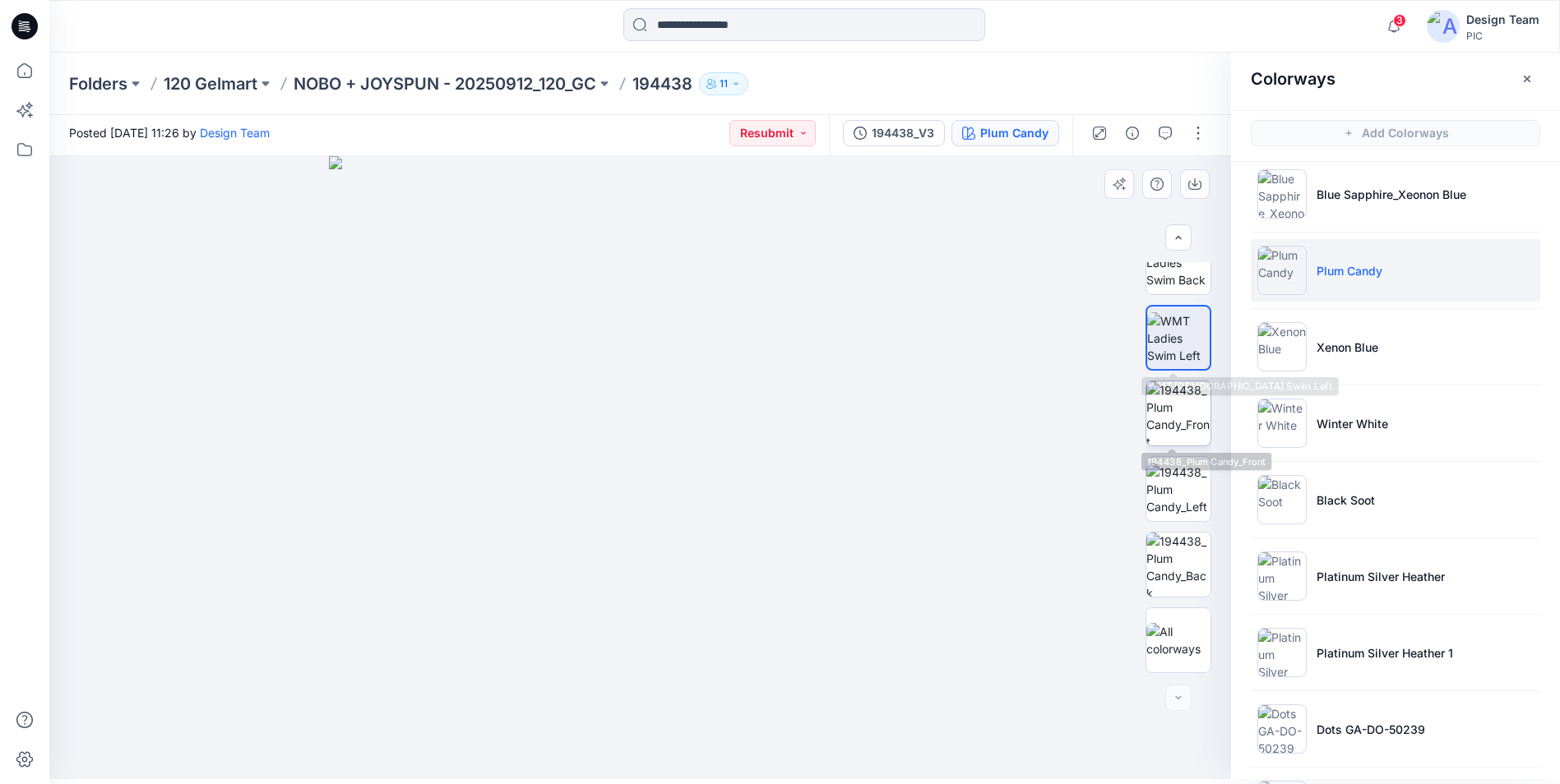
drag, startPoint x: 1206, startPoint y: 458, endPoint x: 1204, endPoint y: 397, distance: 61.0
click at [1201, 350] on div at bounding box center [1178, 468] width 66 height 411
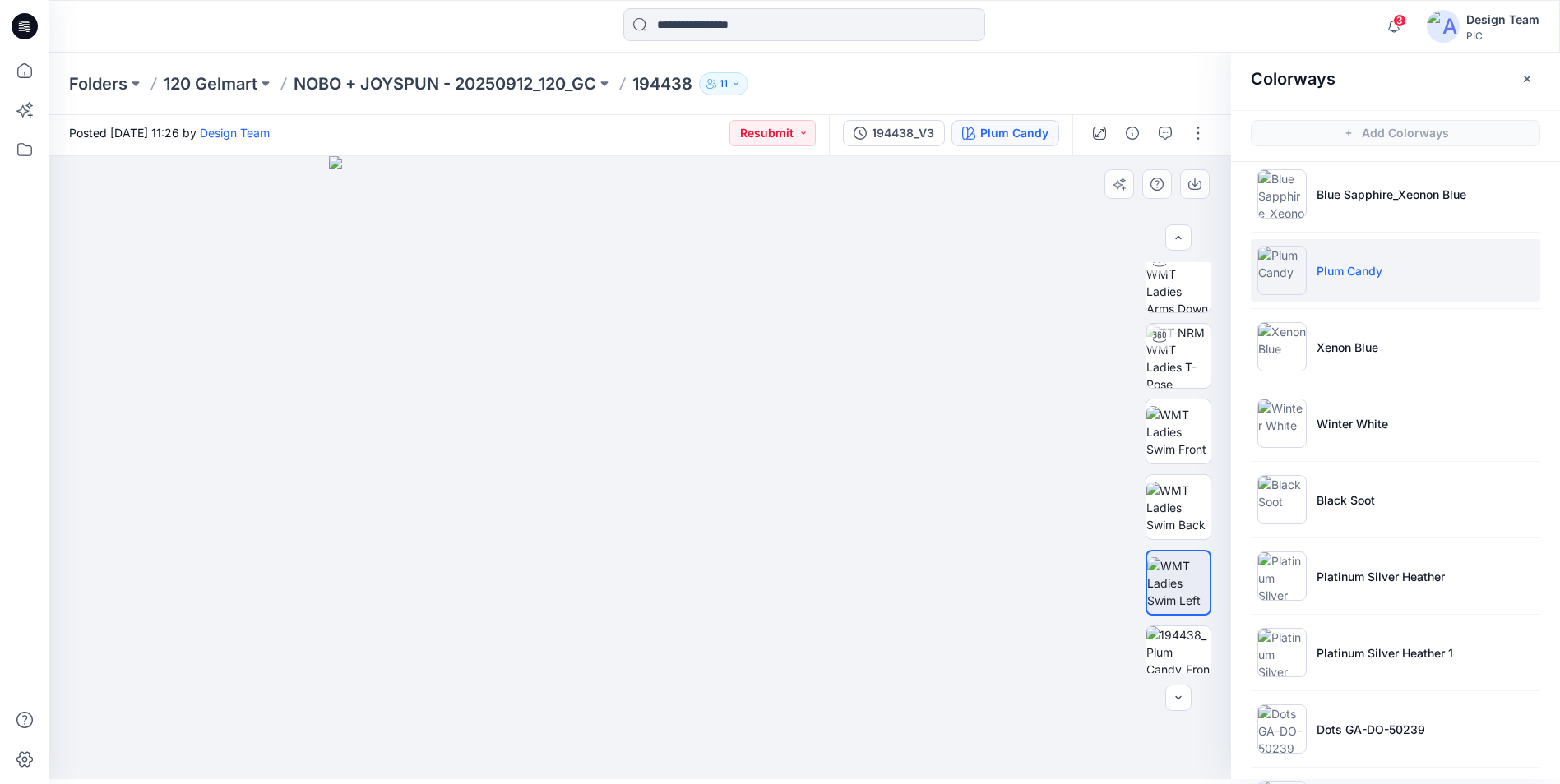
scroll to position [0, 0]
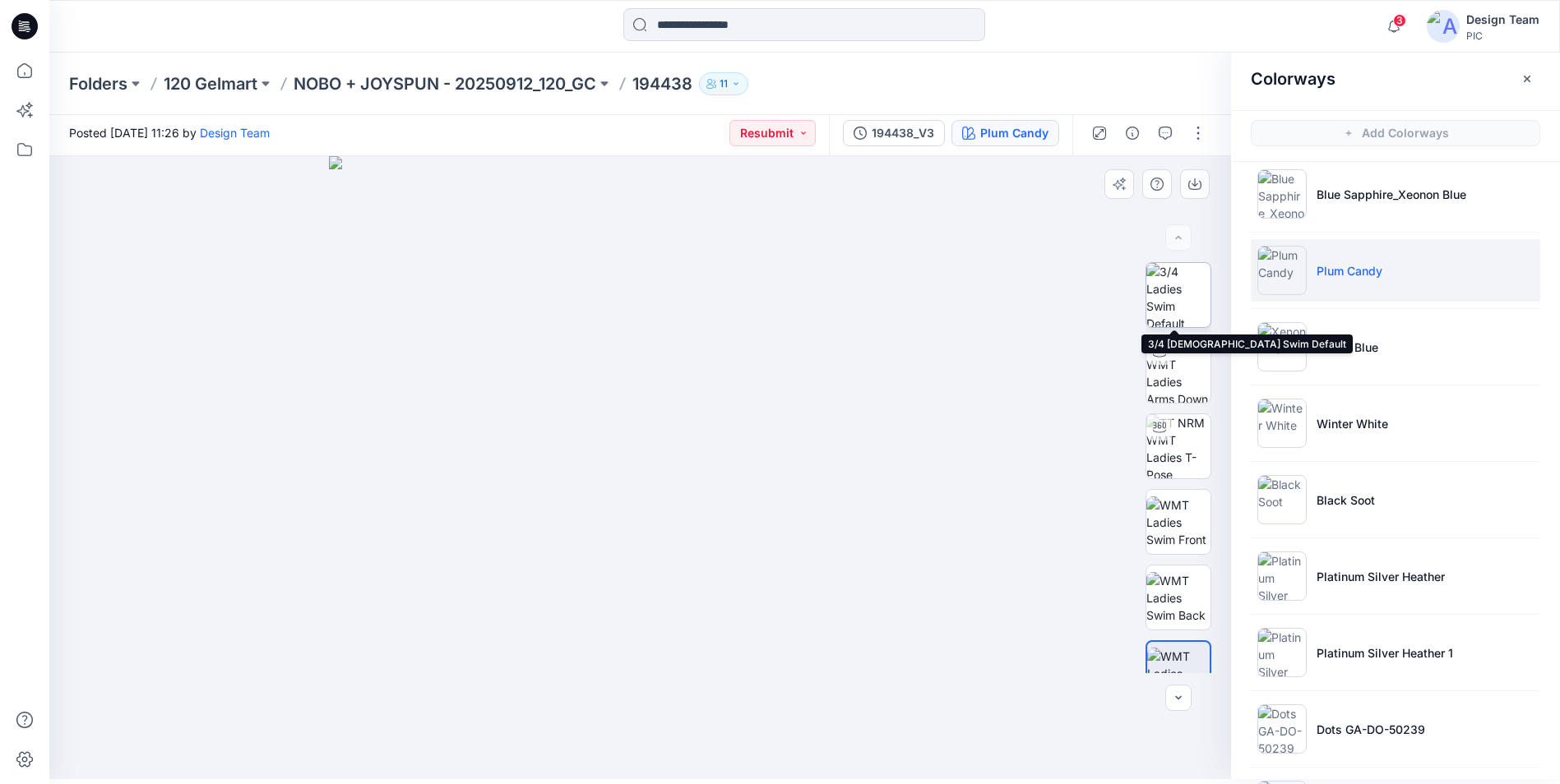
click at [1204, 315] on img at bounding box center [1178, 295] width 64 height 64
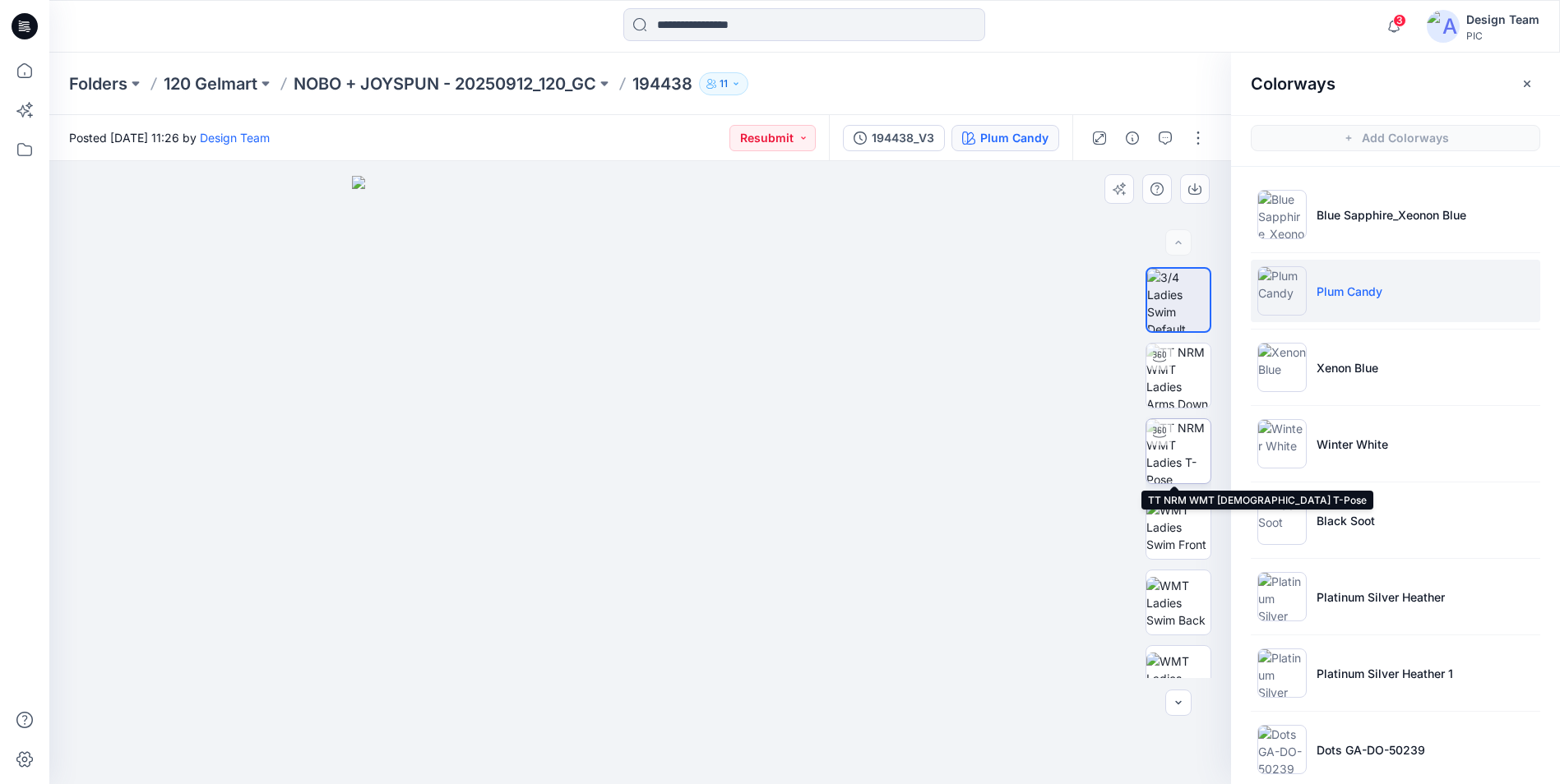
click at [1178, 443] on img at bounding box center [1178, 451] width 64 height 64
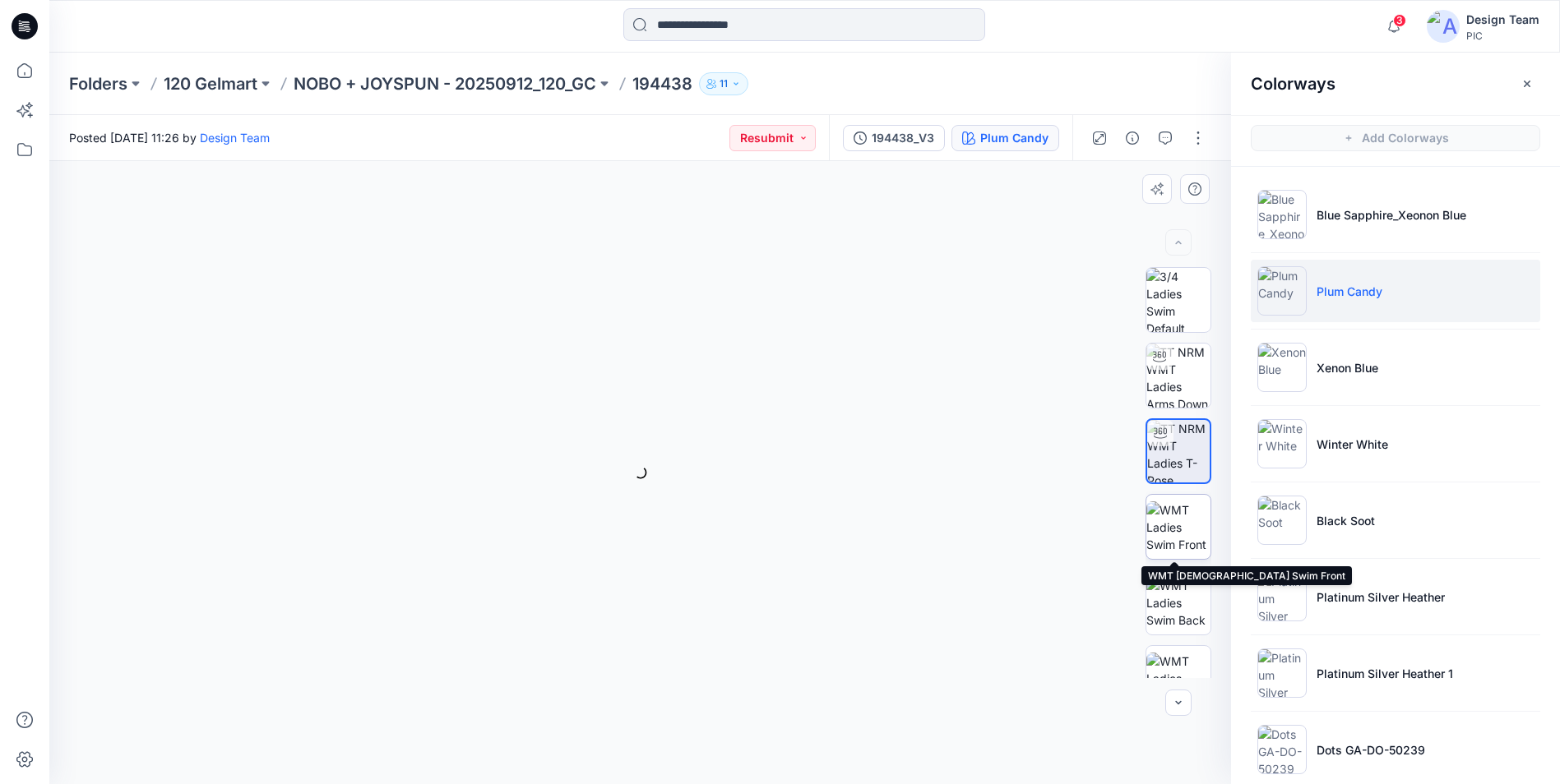
click at [1183, 519] on img at bounding box center [1178, 527] width 64 height 52
